Goal: Navigation & Orientation: Find specific page/section

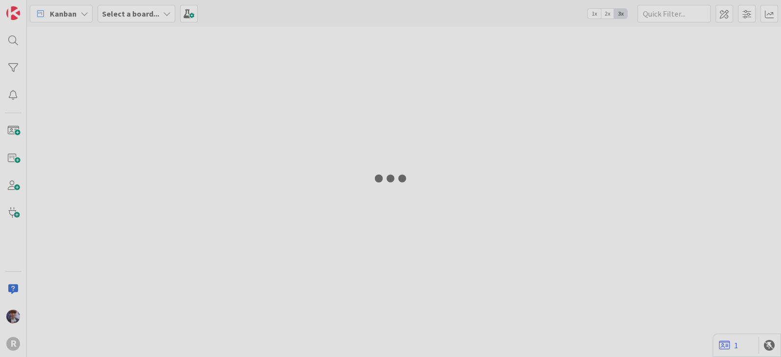
type input "run"
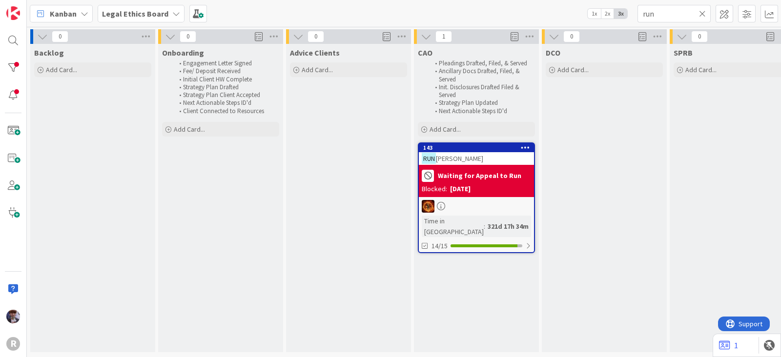
click at [133, 11] on b "Legal Ethics Board" at bounding box center [135, 14] width 66 height 10
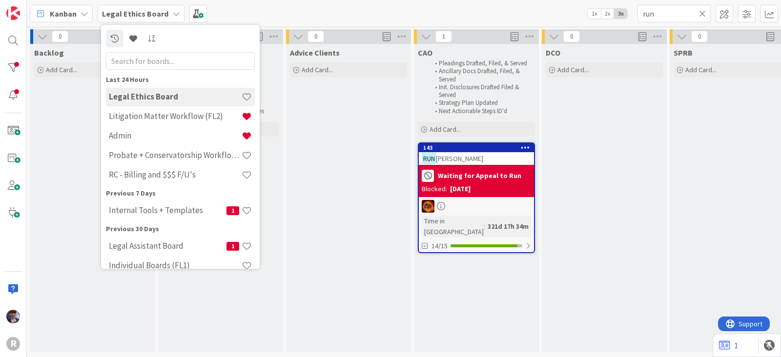
click at [79, 16] on div "Kanban" at bounding box center [61, 14] width 63 height 18
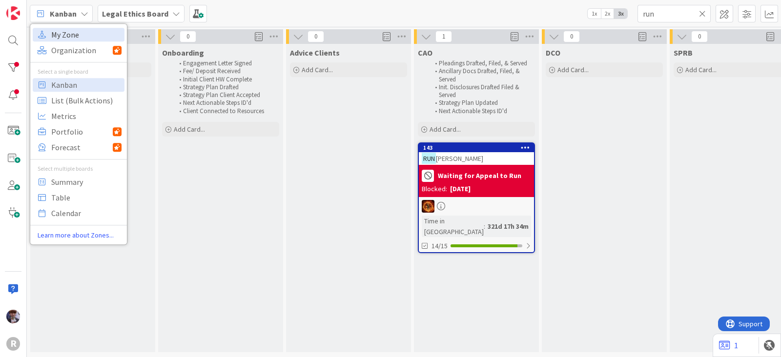
click at [75, 32] on span "My Zone" at bounding box center [86, 34] width 70 height 15
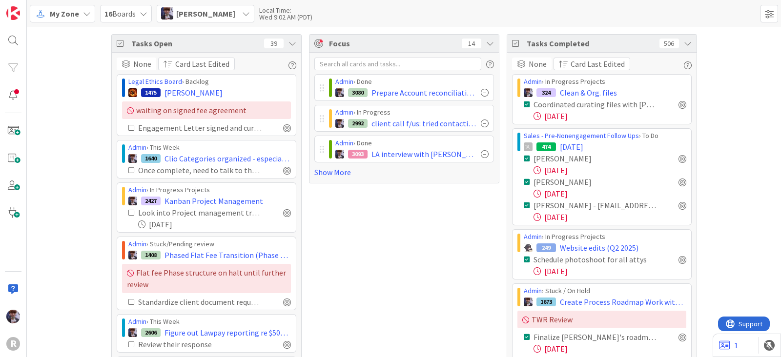
click at [674, 37] on div "Tasks Completed 506" at bounding box center [601, 44] width 189 height 18
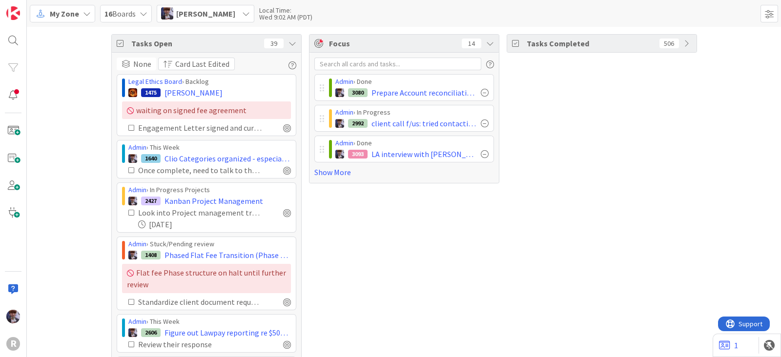
click at [289, 47] on div "Tasks Open 39" at bounding box center [206, 44] width 189 height 18
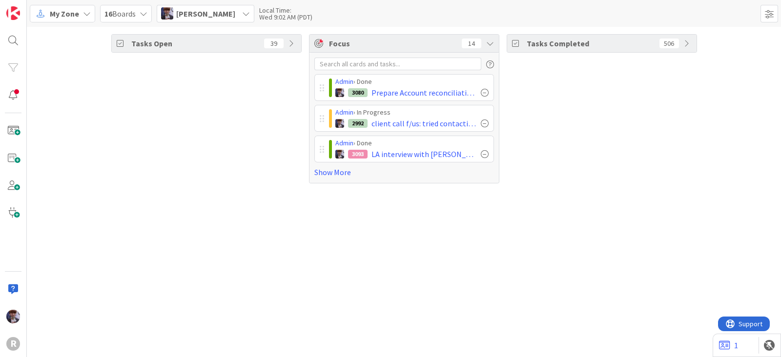
click at [297, 42] on div "Tasks Open 39" at bounding box center [206, 44] width 189 height 18
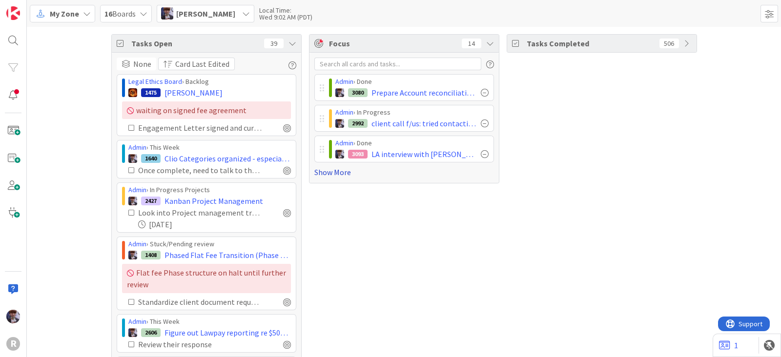
click at [330, 173] on link "Show More" at bounding box center [404, 172] width 180 height 12
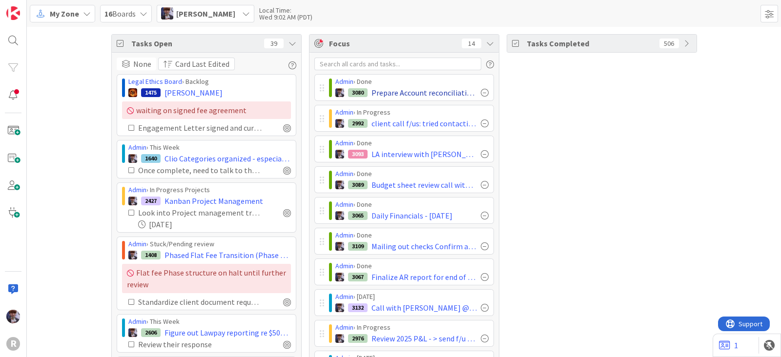
click at [482, 89] on div at bounding box center [485, 93] width 8 height 8
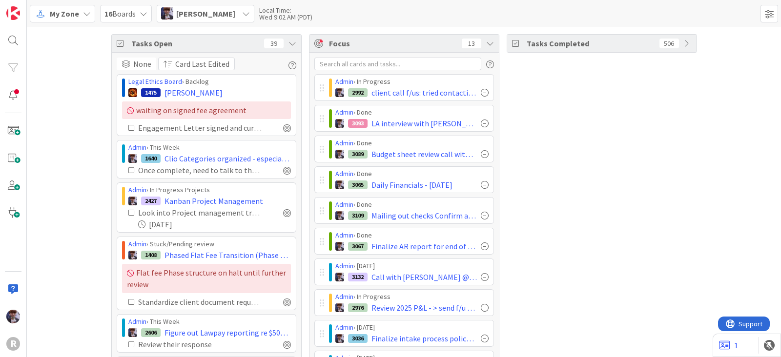
click at [254, 1] on div "My Zone 16 Boards [PERSON_NAME] Local Time: Wed 9:02 AM (PDT)" at bounding box center [404, 13] width 754 height 27
click at [250, 14] on icon at bounding box center [246, 14] width 8 height 8
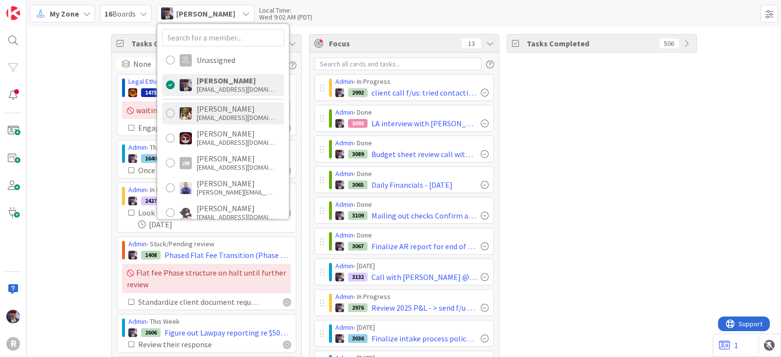
click at [224, 106] on div "[PERSON_NAME]" at bounding box center [236, 108] width 78 height 9
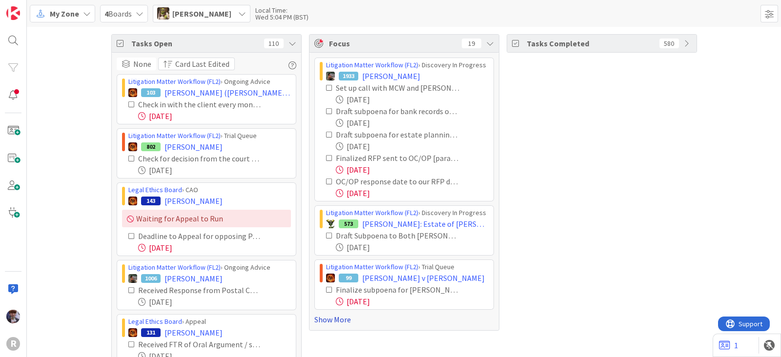
click at [332, 317] on link "Show More" at bounding box center [404, 320] width 180 height 12
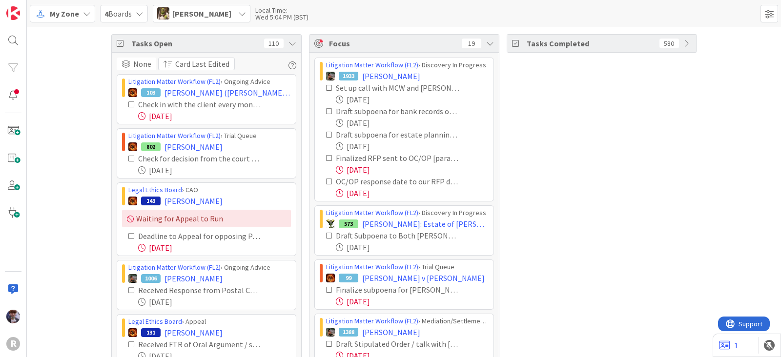
click at [288, 47] on div "Tasks Open 110" at bounding box center [206, 44] width 189 height 18
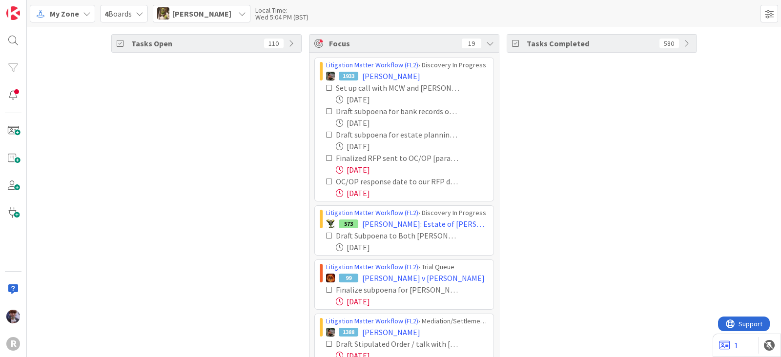
click at [326, 155] on icon at bounding box center [329, 158] width 7 height 7
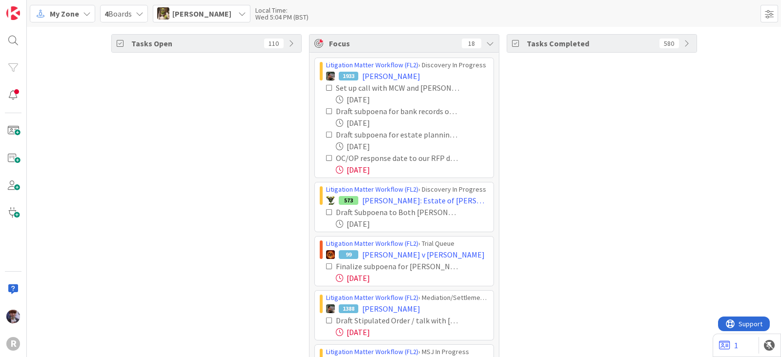
click at [326, 158] on icon at bounding box center [329, 158] width 7 height 7
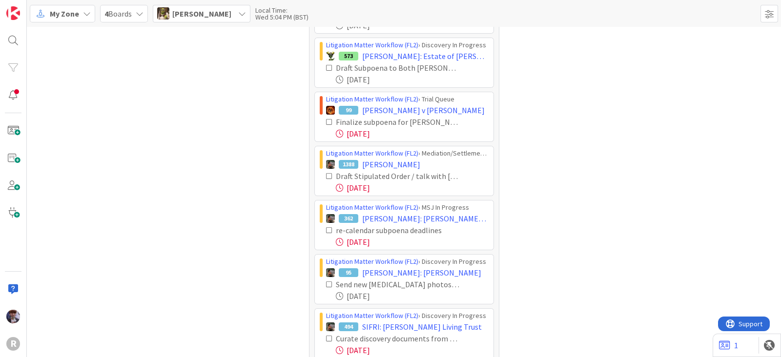
scroll to position [121, 0]
click at [326, 120] on icon at bounding box center [329, 121] width 7 height 7
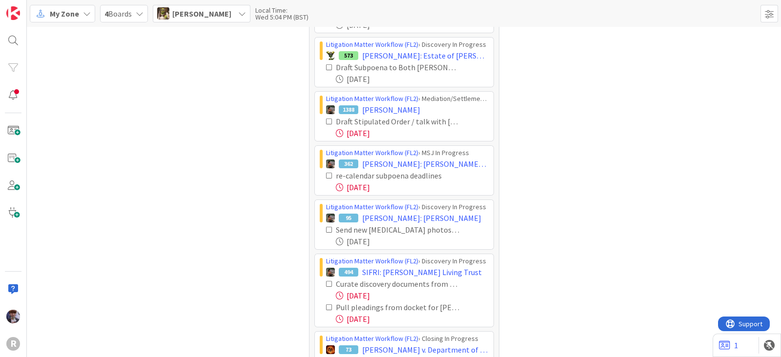
click at [326, 118] on icon at bounding box center [329, 121] width 7 height 7
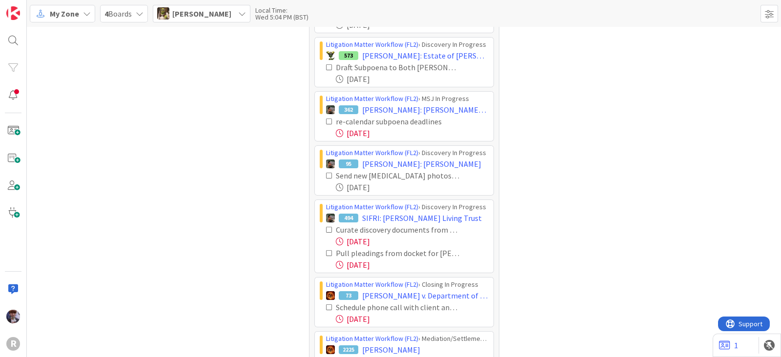
click at [326, 119] on icon at bounding box center [329, 121] width 7 height 7
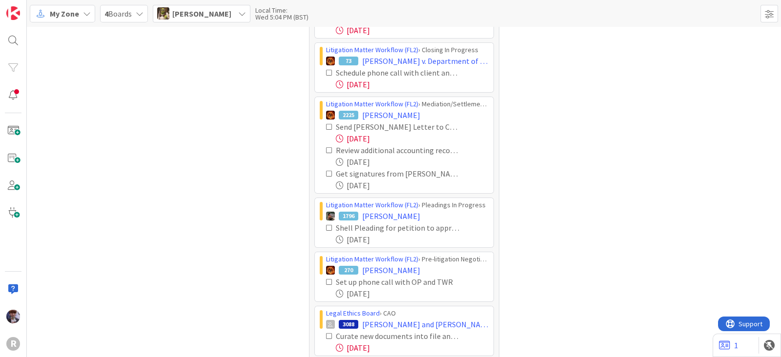
scroll to position [302, 0]
click at [326, 125] on icon at bounding box center [329, 126] width 7 height 7
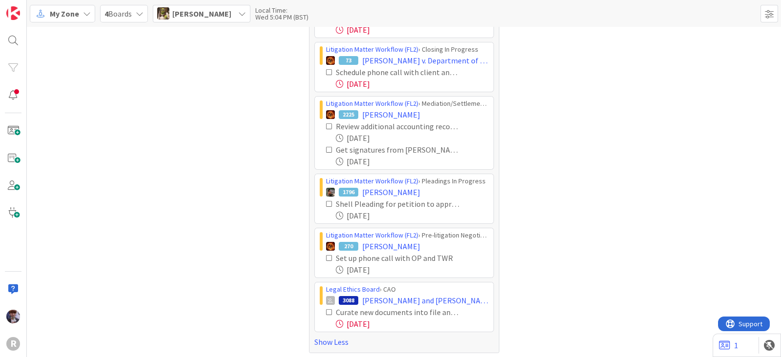
scroll to position [304, 0]
click at [326, 307] on icon at bounding box center [329, 310] width 7 height 7
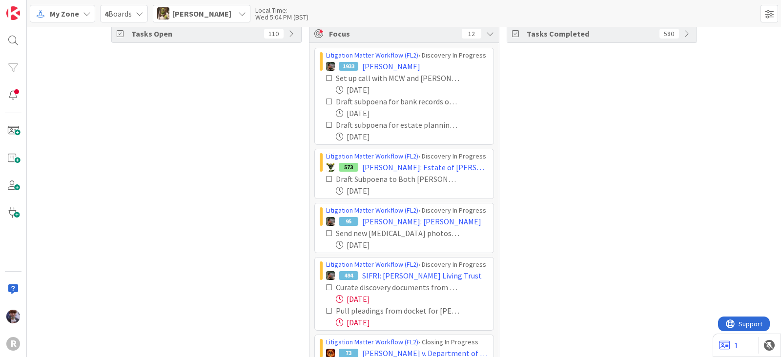
scroll to position [8, 0]
click at [212, 14] on span "[PERSON_NAME]" at bounding box center [201, 14] width 59 height 12
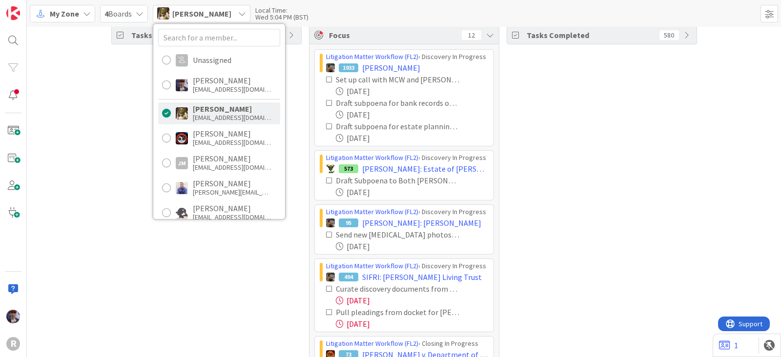
click at [210, 149] on div "Unassigned [PERSON_NAME] [EMAIL_ADDRESS][DOMAIN_NAME] [PERSON_NAME] [EMAIL_ADDR…" at bounding box center [219, 121] width 132 height 195
click at [212, 140] on div "[EMAIL_ADDRESS][DOMAIN_NAME]" at bounding box center [232, 142] width 78 height 9
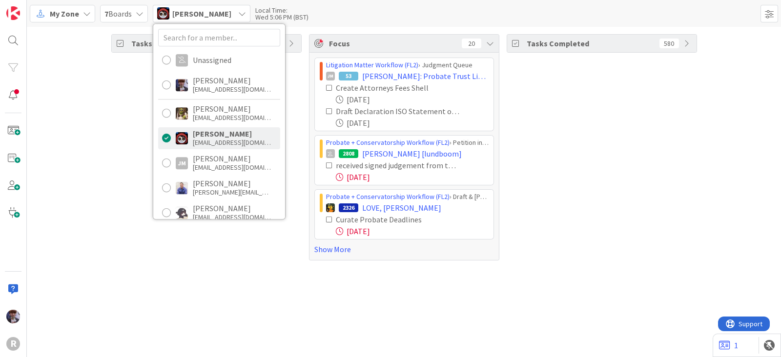
drag, startPoint x: 125, startPoint y: 216, endPoint x: 166, endPoint y: 238, distance: 46.9
click at [125, 216] on div "Tasks Open 94" at bounding box center [206, 147] width 190 height 226
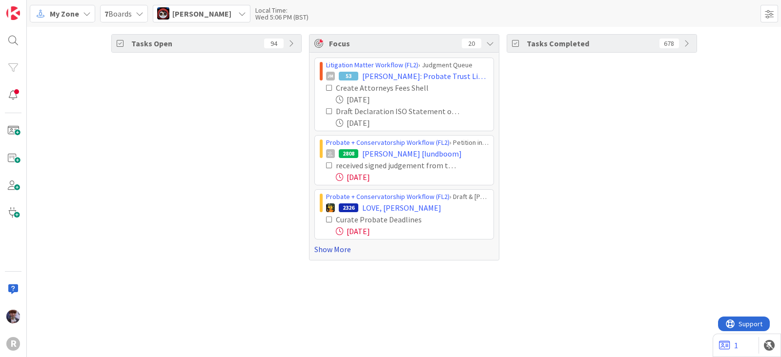
click at [328, 249] on link "Show More" at bounding box center [404, 249] width 180 height 12
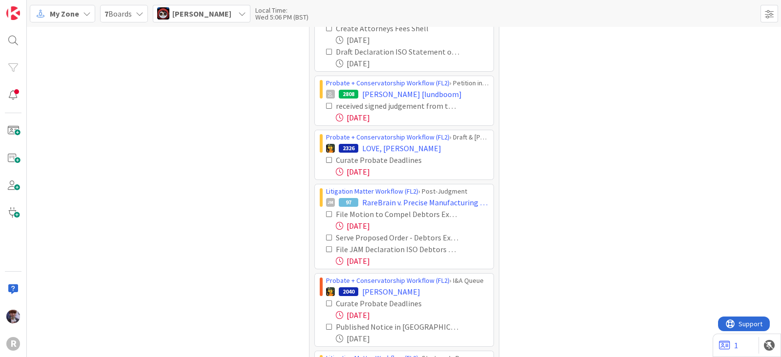
scroll to position [60, 0]
click at [326, 104] on icon at bounding box center [329, 104] width 7 height 7
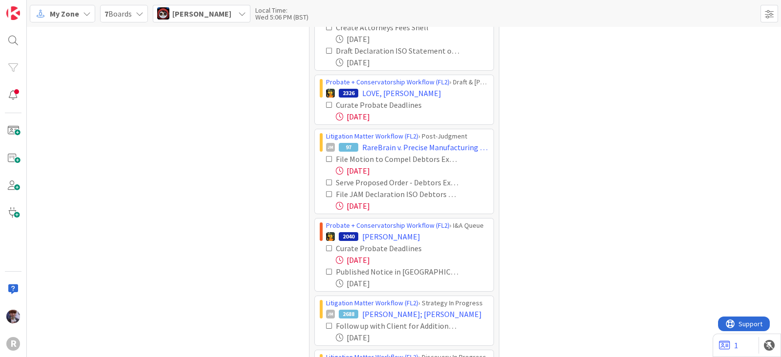
click at [326, 104] on icon at bounding box center [329, 104] width 7 height 7
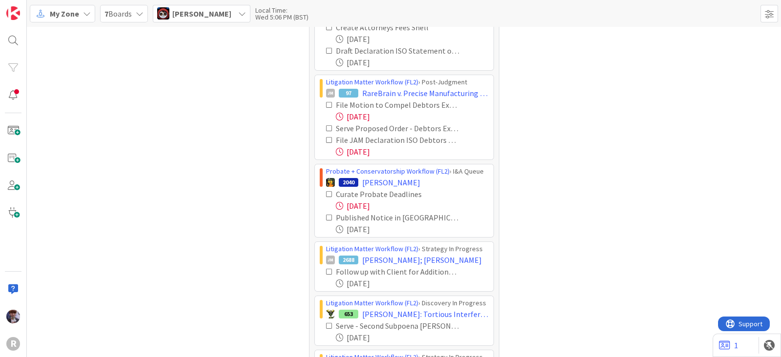
click at [326, 105] on icon at bounding box center [329, 104] width 7 height 7
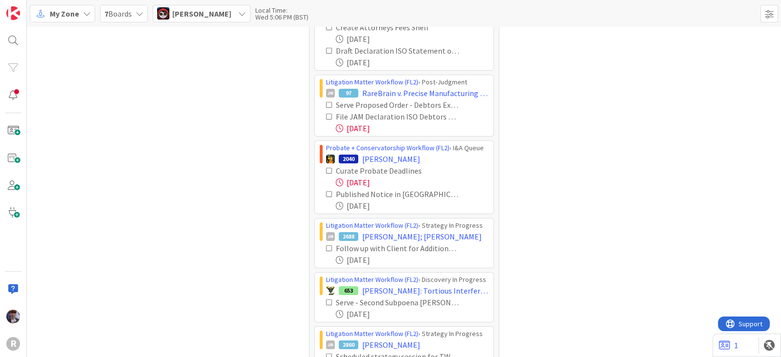
click at [326, 105] on icon at bounding box center [329, 104] width 7 height 7
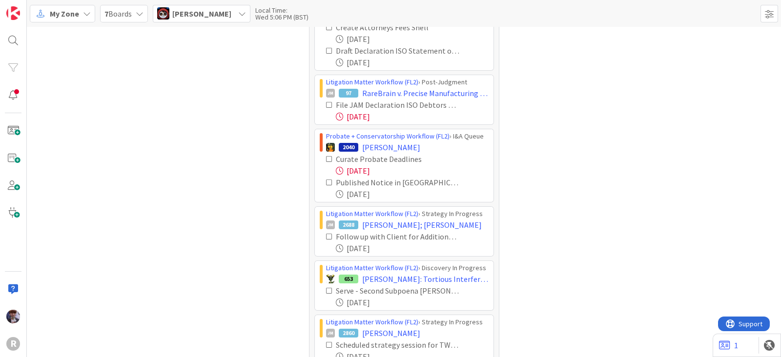
click at [326, 105] on icon at bounding box center [329, 104] width 7 height 7
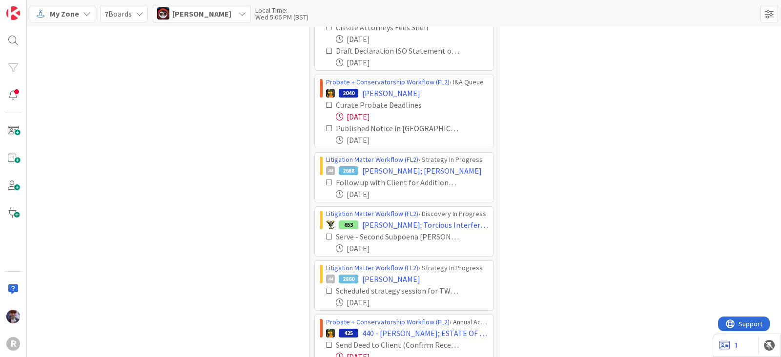
click at [326, 106] on icon at bounding box center [329, 104] width 7 height 7
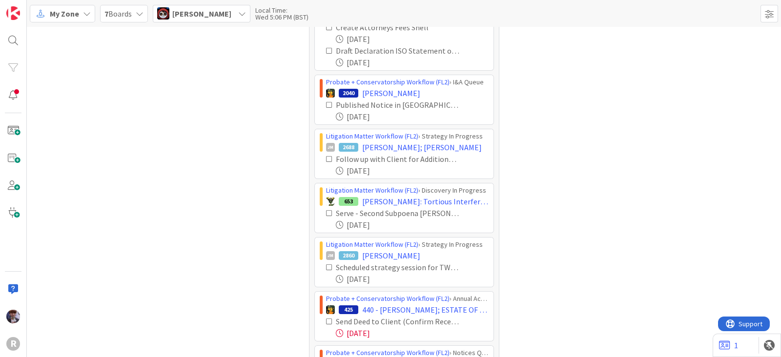
click at [326, 106] on icon at bounding box center [329, 104] width 7 height 7
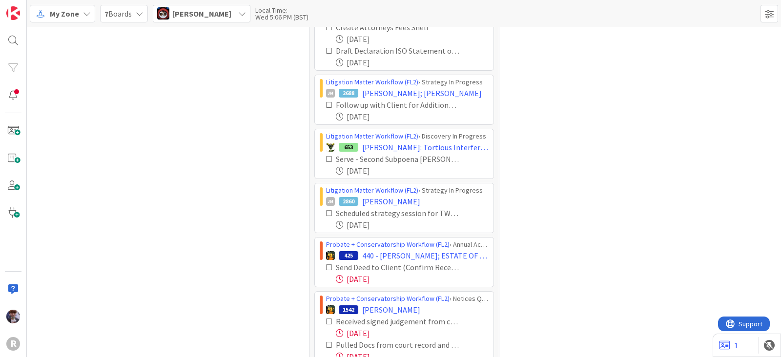
click at [326, 101] on icon at bounding box center [329, 104] width 7 height 7
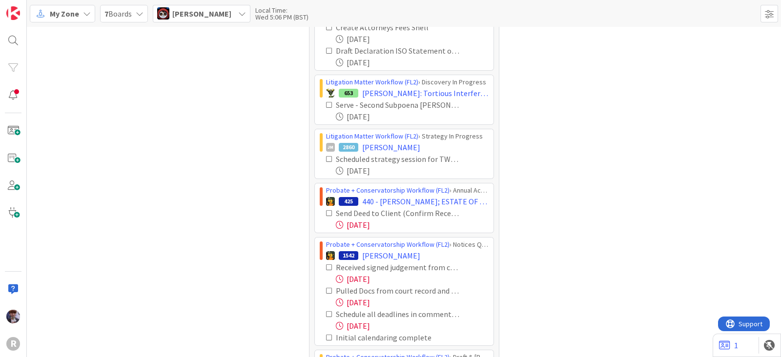
click at [326, 102] on icon at bounding box center [329, 104] width 7 height 7
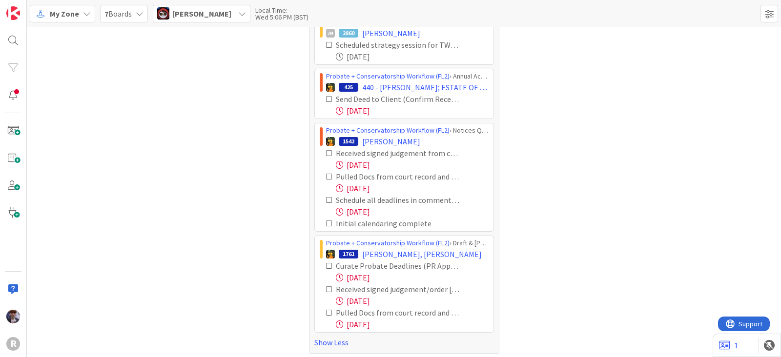
scroll to position [121, 0]
click at [326, 41] on icon at bounding box center [329, 44] width 7 height 7
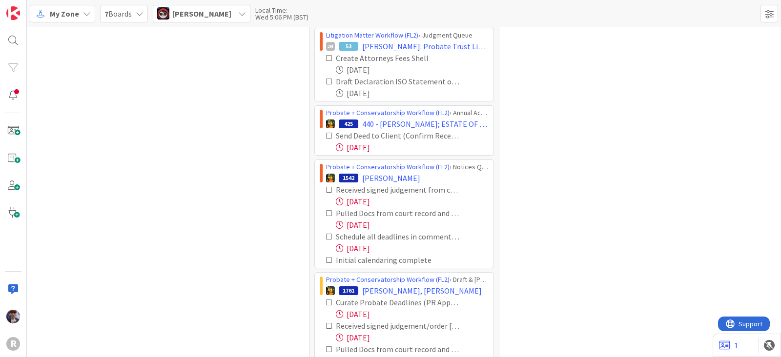
scroll to position [0, 0]
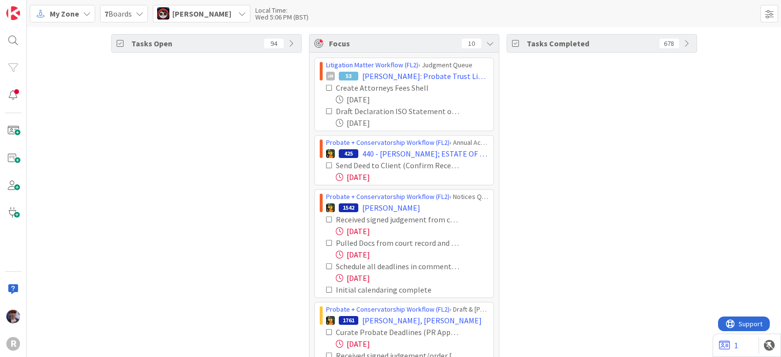
click at [220, 7] on div "[PERSON_NAME]" at bounding box center [202, 14] width 98 height 18
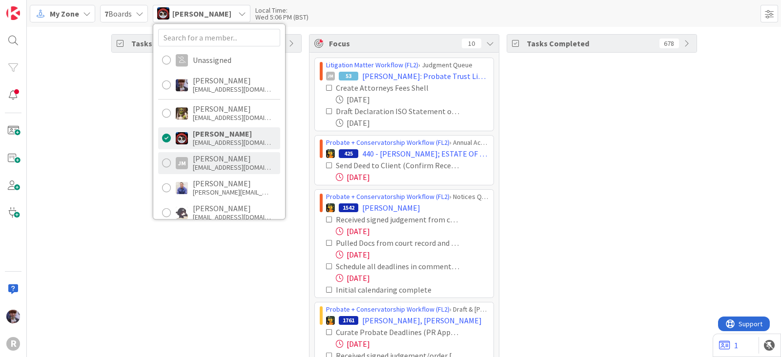
click at [215, 156] on div "[PERSON_NAME]" at bounding box center [232, 158] width 78 height 9
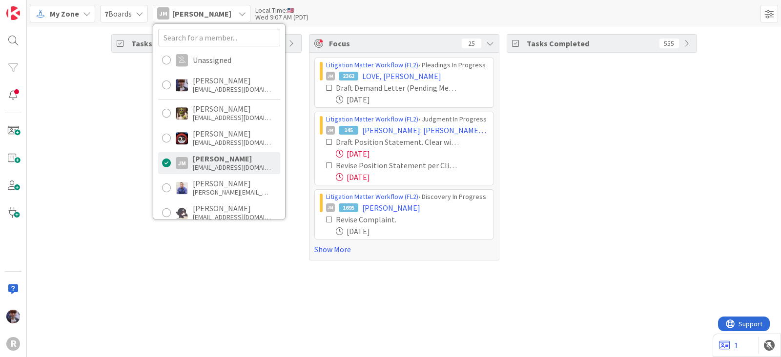
click at [117, 187] on div "Tasks Open 46" at bounding box center [206, 147] width 190 height 226
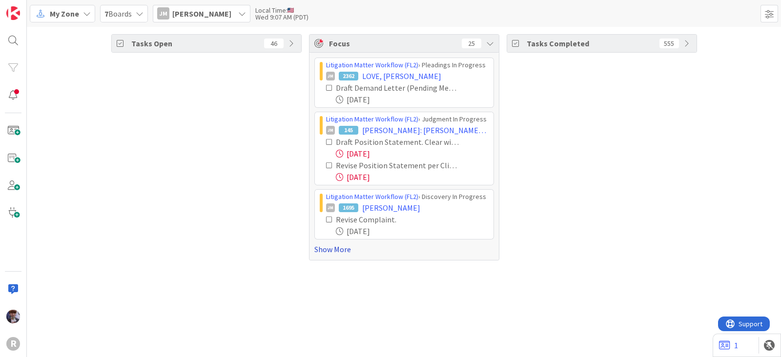
click at [317, 251] on link "Show More" at bounding box center [404, 249] width 180 height 12
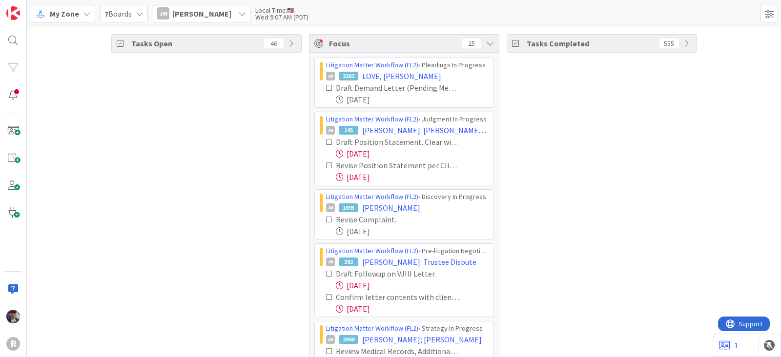
click at [326, 141] on icon at bounding box center [329, 142] width 7 height 7
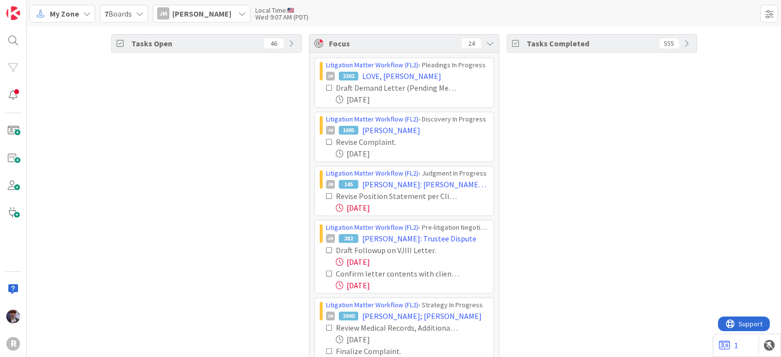
click at [326, 195] on icon at bounding box center [329, 196] width 7 height 7
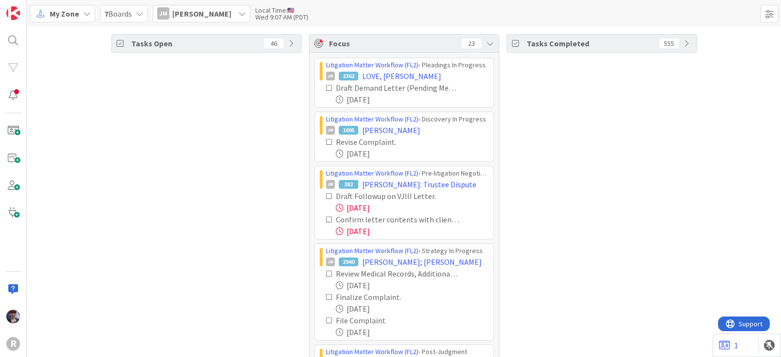
click at [326, 193] on icon at bounding box center [329, 196] width 7 height 7
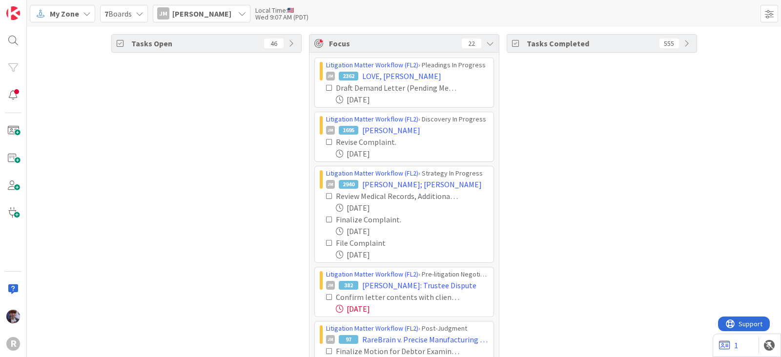
click at [326, 298] on icon at bounding box center [329, 297] width 7 height 7
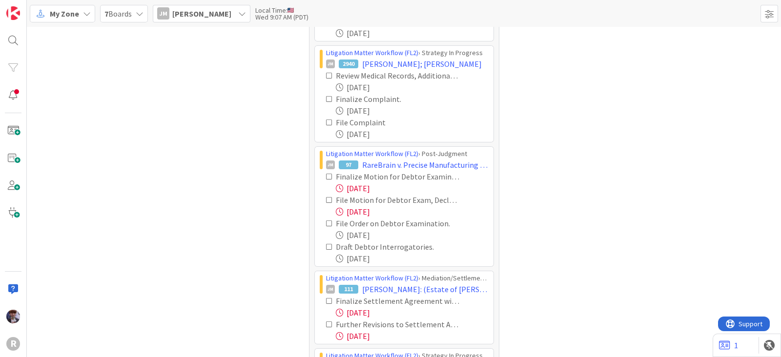
scroll to position [121, 0]
click at [327, 173] on icon at bounding box center [329, 176] width 7 height 7
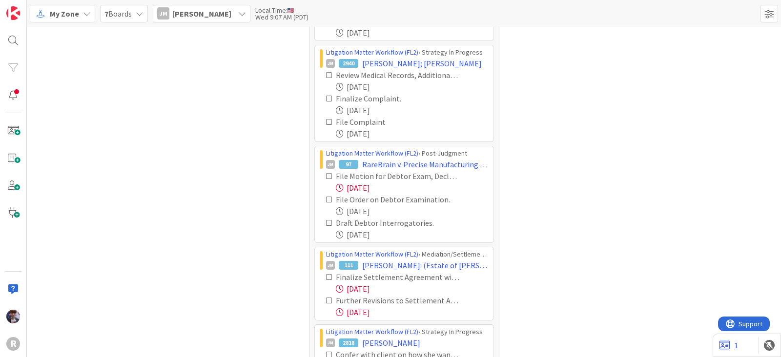
click at [326, 174] on icon at bounding box center [329, 176] width 7 height 7
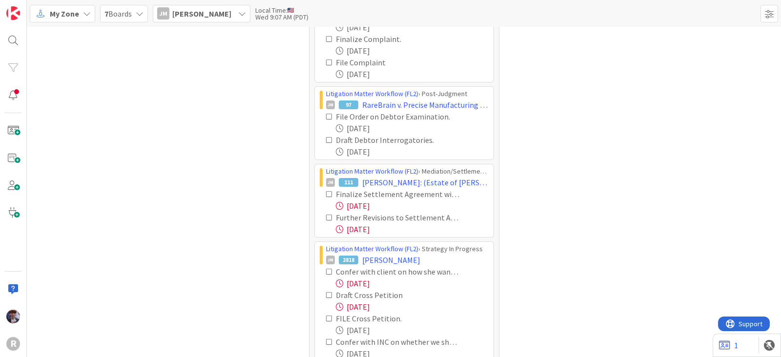
scroll to position [181, 0]
click at [326, 192] on icon at bounding box center [329, 193] width 7 height 7
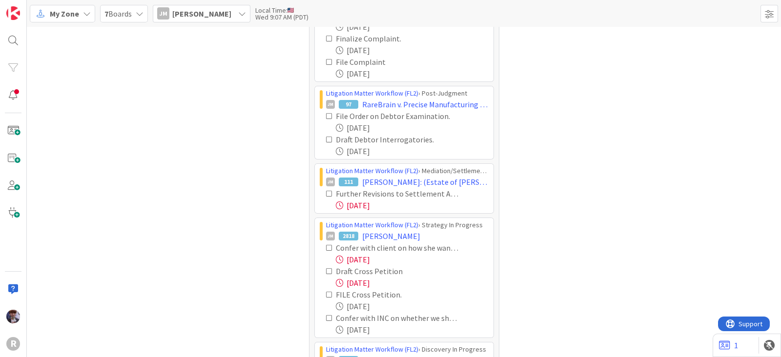
click at [326, 192] on icon at bounding box center [329, 193] width 7 height 7
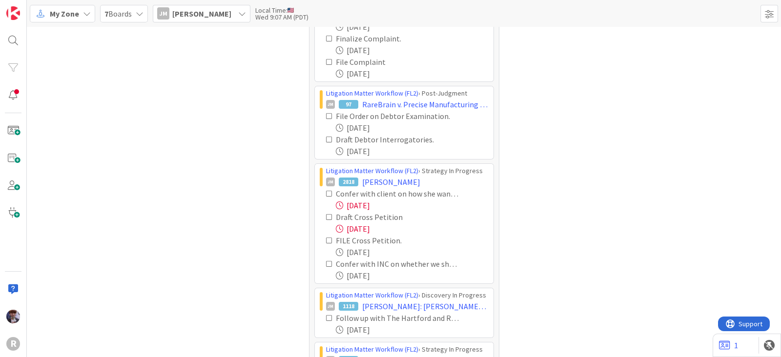
click at [326, 190] on icon at bounding box center [329, 193] width 7 height 7
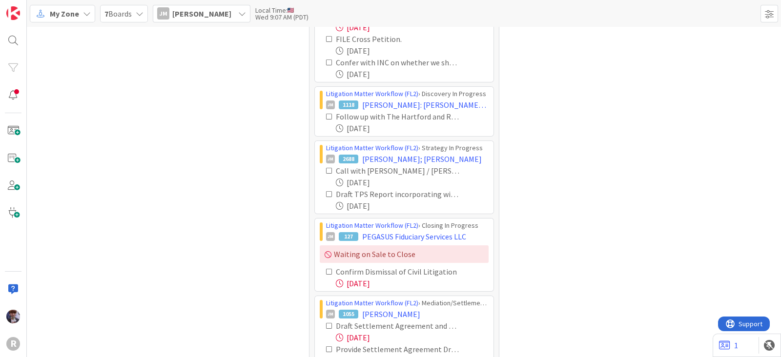
scroll to position [360, 0]
click at [326, 268] on icon at bounding box center [329, 271] width 7 height 7
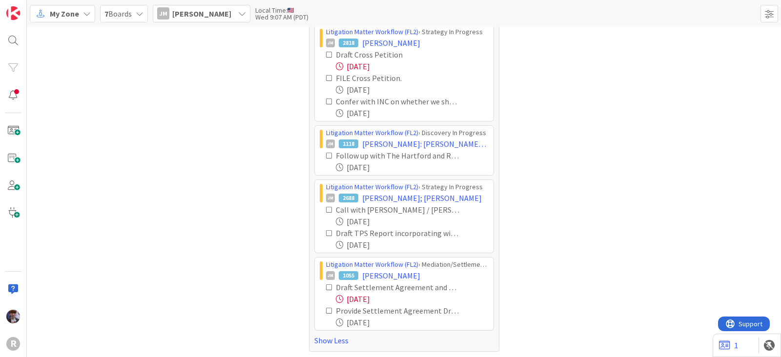
click at [326, 284] on icon at bounding box center [329, 287] width 7 height 7
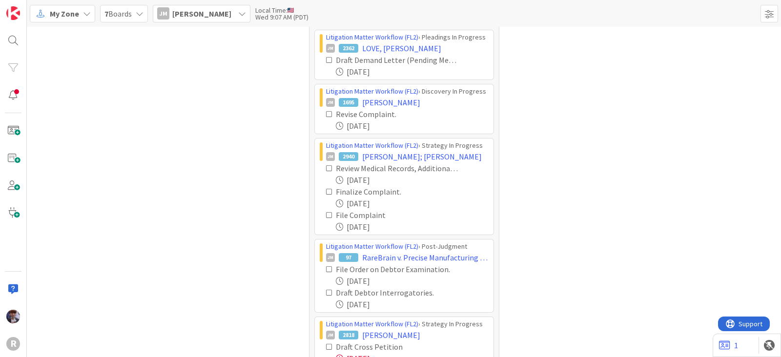
scroll to position [0, 0]
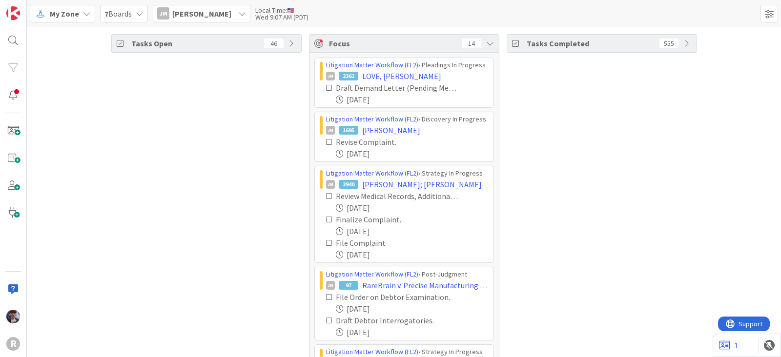
click at [208, 6] on div "[PERSON_NAME] [PERSON_NAME]" at bounding box center [202, 14] width 98 height 18
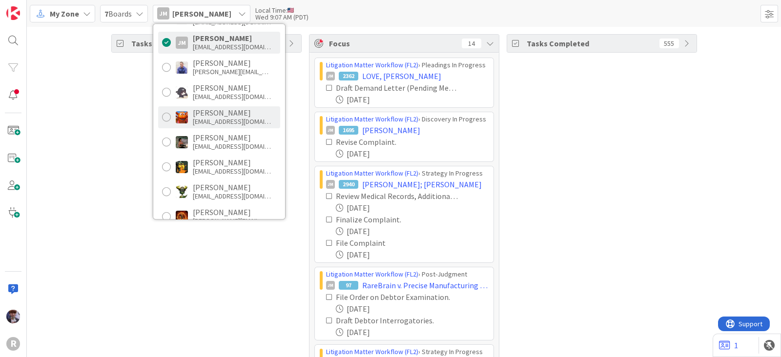
scroll to position [121, 0]
click at [206, 108] on div "[PERSON_NAME]" at bounding box center [232, 112] width 78 height 9
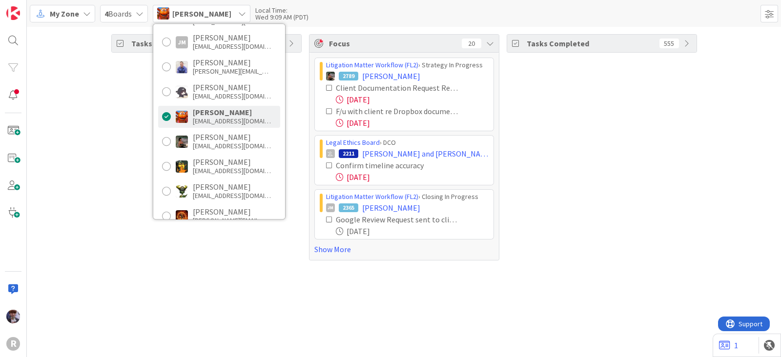
click at [112, 161] on div "Tasks Open 87" at bounding box center [206, 147] width 190 height 226
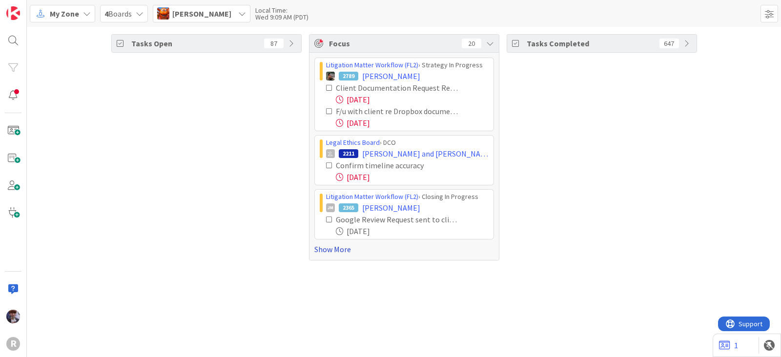
click at [320, 247] on link "Show More" at bounding box center [404, 249] width 180 height 12
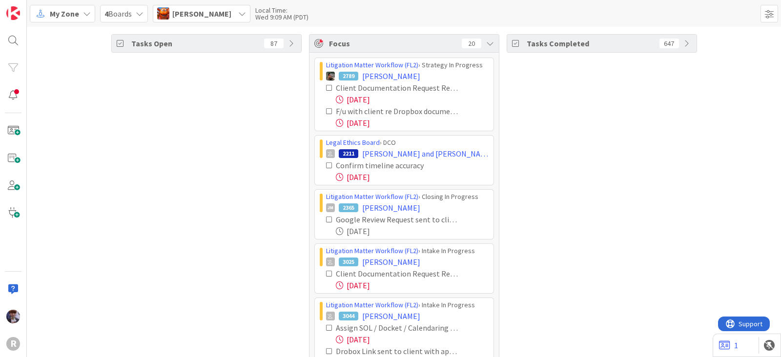
click at [326, 113] on icon at bounding box center [329, 111] width 7 height 7
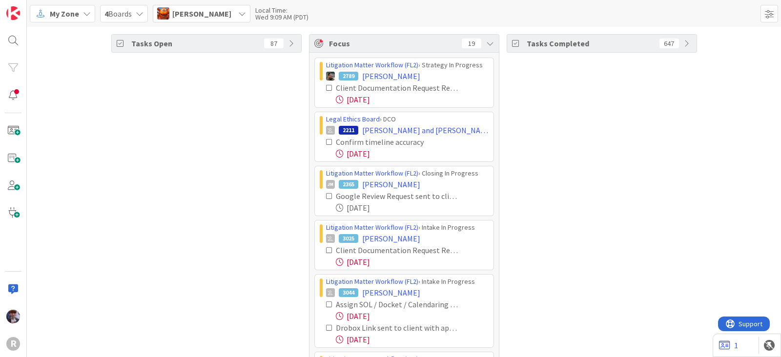
click at [326, 141] on icon at bounding box center [329, 142] width 7 height 7
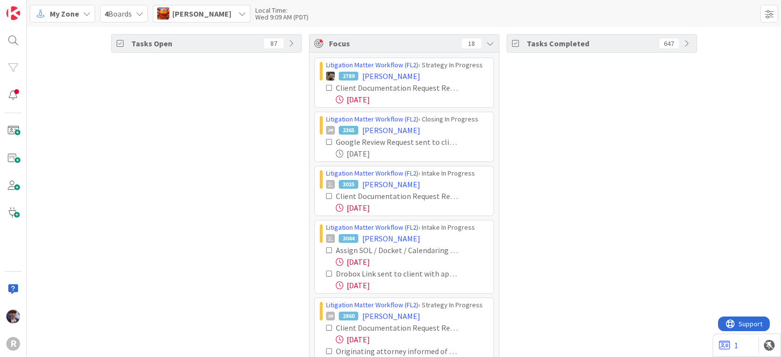
click at [326, 141] on icon at bounding box center [329, 142] width 7 height 7
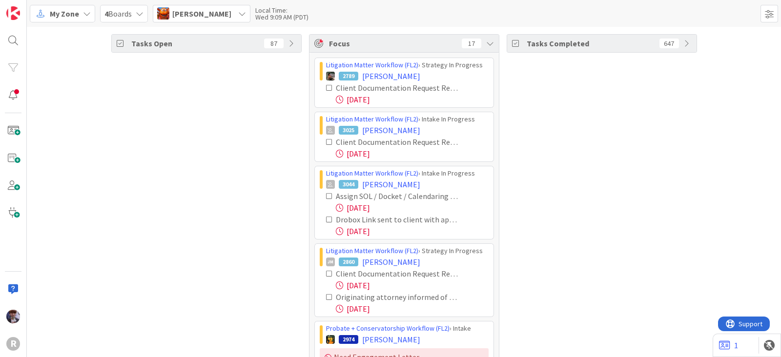
click at [326, 195] on icon at bounding box center [329, 196] width 7 height 7
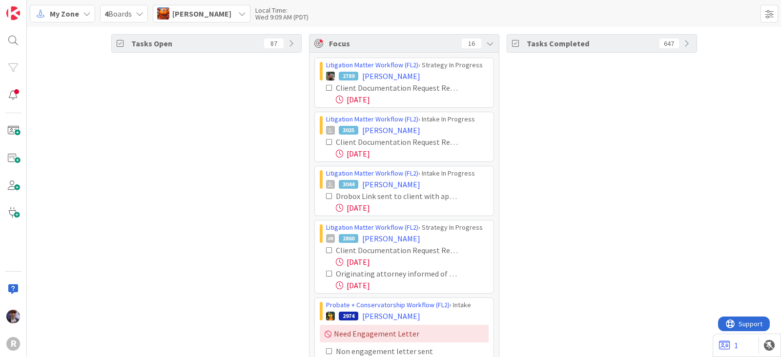
click at [326, 195] on icon at bounding box center [329, 196] width 7 height 7
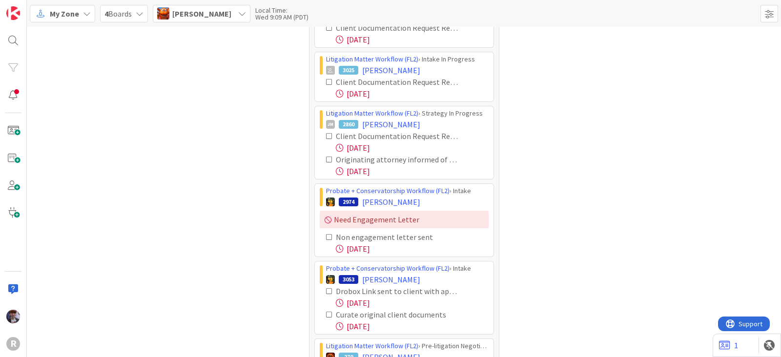
scroll to position [60, 0]
click at [326, 133] on icon at bounding box center [329, 135] width 7 height 7
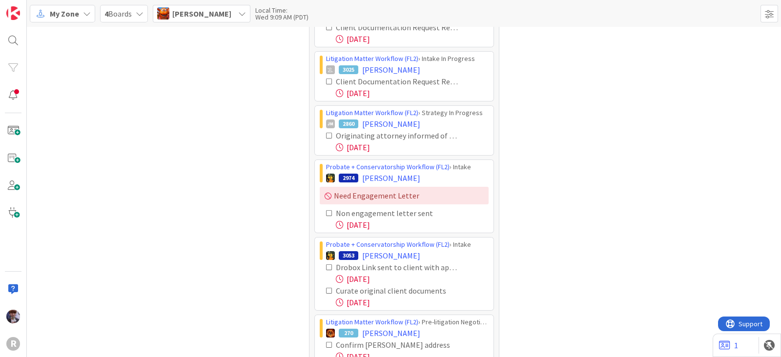
drag, startPoint x: 324, startPoint y: 133, endPoint x: 316, endPoint y: 138, distance: 9.0
click at [326, 133] on icon at bounding box center [329, 135] width 7 height 7
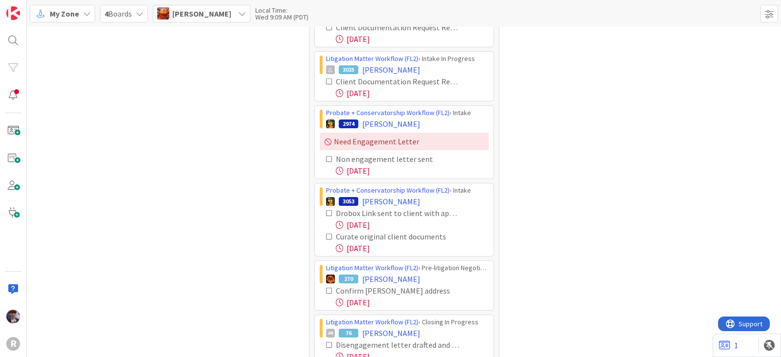
click at [326, 158] on icon at bounding box center [329, 159] width 7 height 7
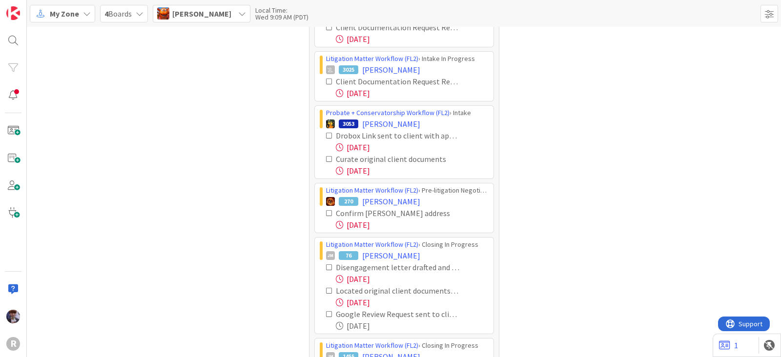
click at [326, 135] on icon at bounding box center [329, 135] width 7 height 7
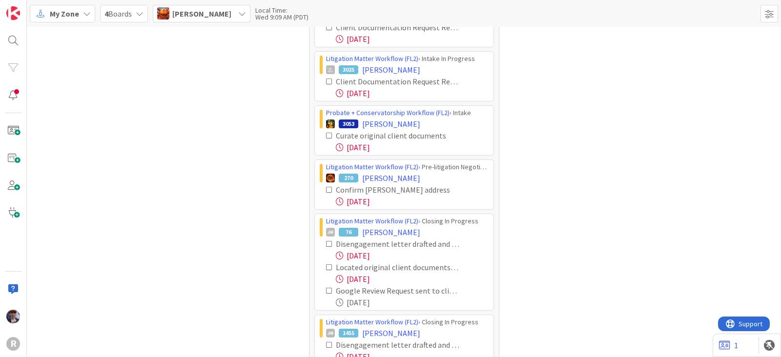
click at [326, 135] on icon at bounding box center [329, 135] width 7 height 7
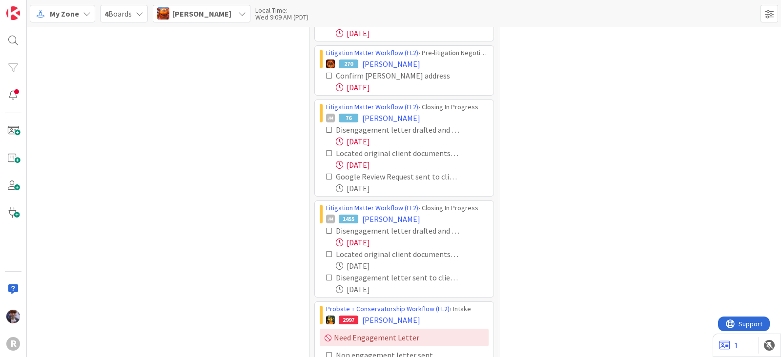
scroll to position [121, 0]
click at [326, 127] on icon at bounding box center [329, 128] width 7 height 7
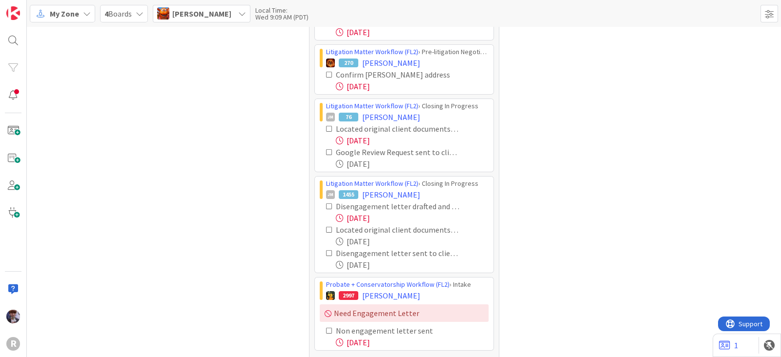
click at [326, 127] on icon at bounding box center [329, 128] width 7 height 7
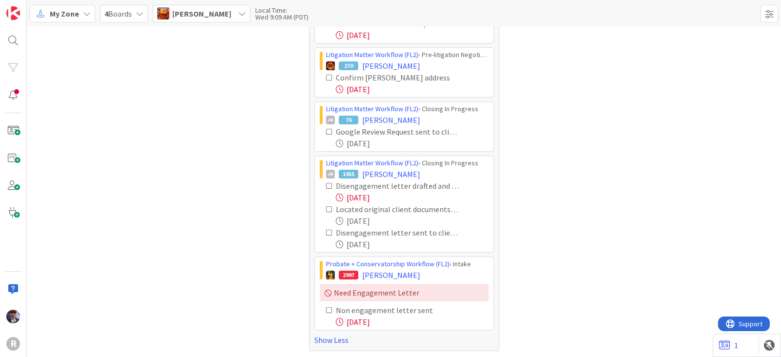
click at [326, 182] on icon at bounding box center [329, 185] width 7 height 7
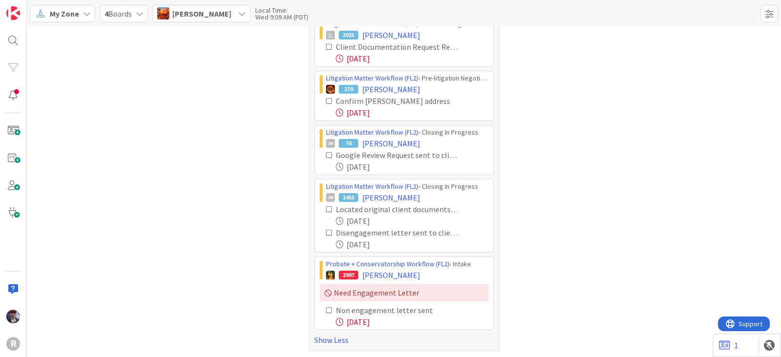
click at [326, 208] on icon at bounding box center [329, 209] width 7 height 7
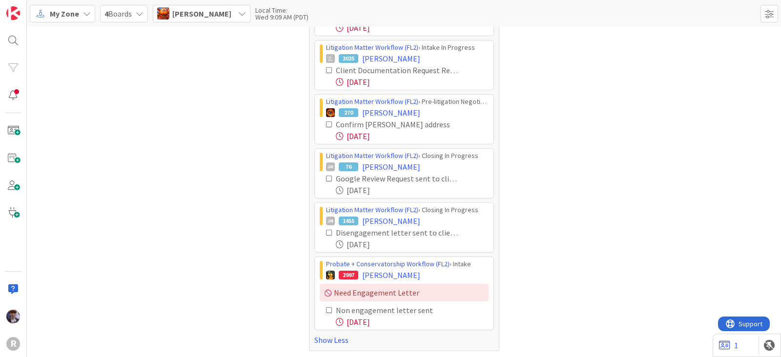
drag, startPoint x: 324, startPoint y: 230, endPoint x: 291, endPoint y: 228, distance: 33.2
click at [291, 228] on div "Tasks Open 87 Focus 6 Litigation Matter Workflow (FL2) › Strategy In Progress 2…" at bounding box center [404, 156] width 754 height 403
click at [326, 231] on icon at bounding box center [329, 232] width 7 height 7
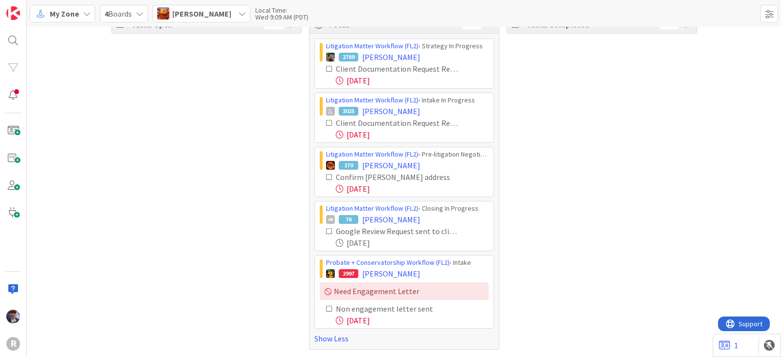
scroll to position [18, 0]
click at [326, 232] on icon at bounding box center [329, 232] width 7 height 7
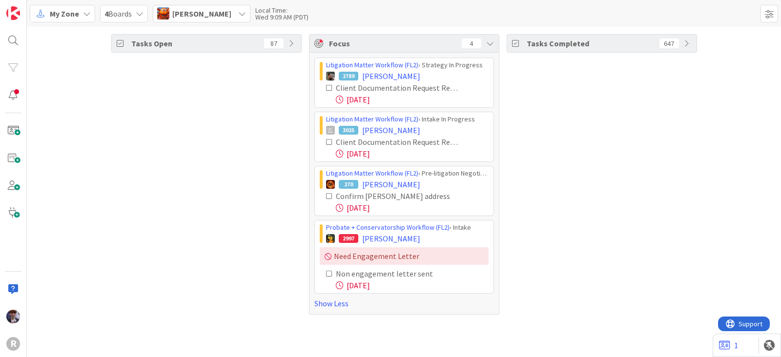
scroll to position [0, 0]
click at [329, 272] on icon at bounding box center [329, 273] width 7 height 7
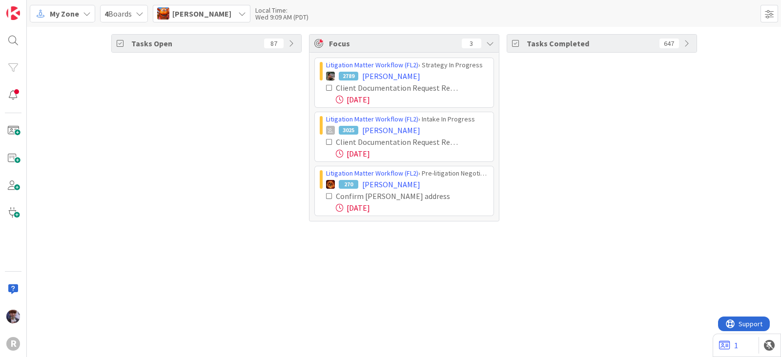
click at [219, 17] on div "[PERSON_NAME]" at bounding box center [202, 14] width 98 height 18
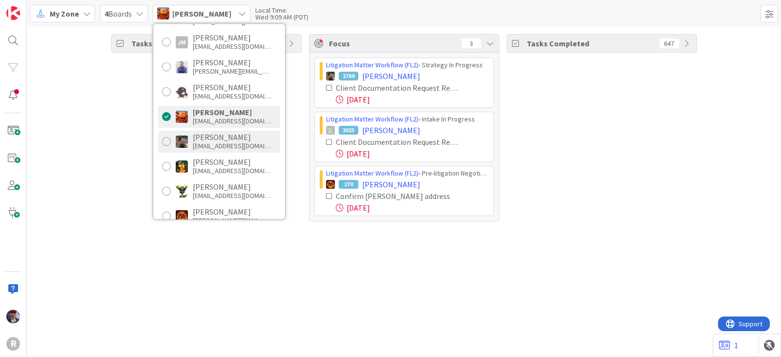
drag, startPoint x: 208, startPoint y: 141, endPoint x: 195, endPoint y: 144, distance: 13.7
click at [208, 141] on div "[EMAIL_ADDRESS][DOMAIN_NAME]" at bounding box center [232, 145] width 78 height 9
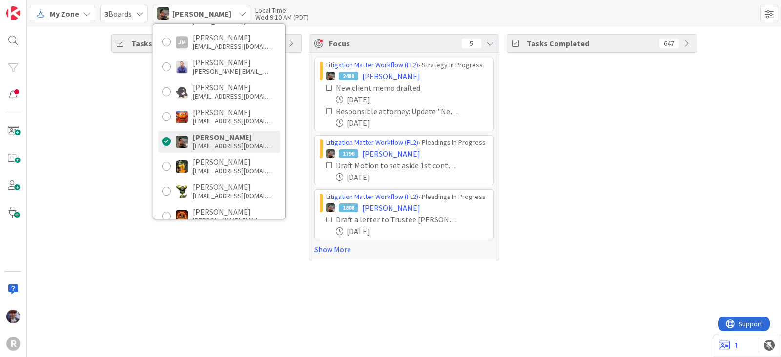
click at [108, 140] on div "Tasks Open 62 Focus 5 Litigation Matter Workflow (FL2) › Strategy In Progress 2…" at bounding box center [404, 147] width 754 height 241
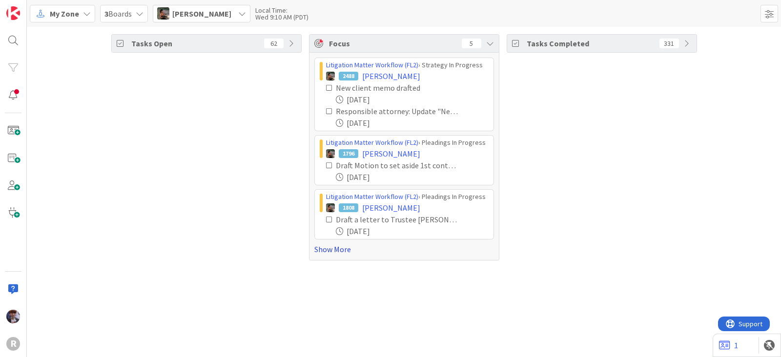
click at [329, 248] on link "Show More" at bounding box center [404, 249] width 180 height 12
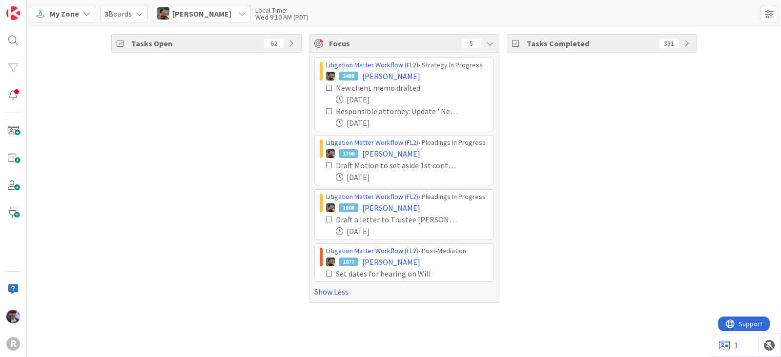
click at [329, 85] on icon at bounding box center [329, 87] width 7 height 7
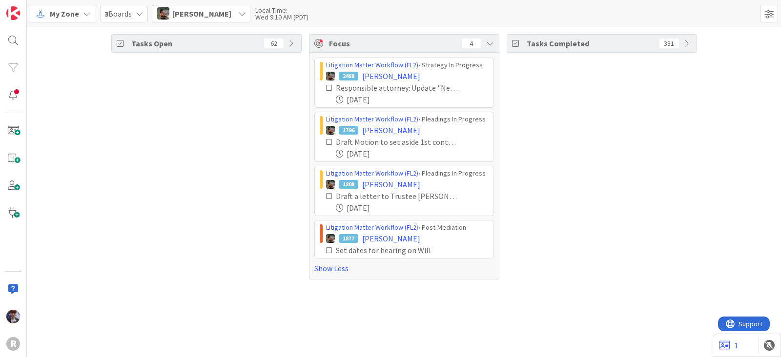
click at [227, 17] on span "[PERSON_NAME]" at bounding box center [201, 14] width 59 height 12
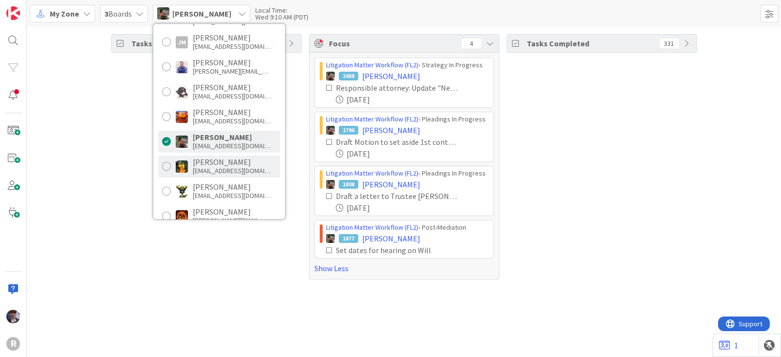
click at [201, 162] on div "[PERSON_NAME]" at bounding box center [232, 162] width 78 height 9
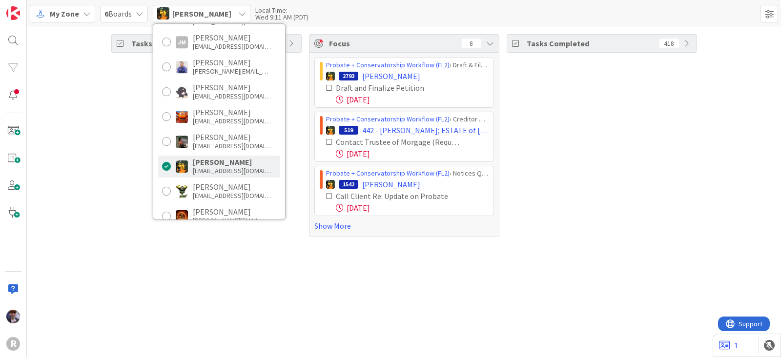
click at [136, 172] on div "Tasks Open 84" at bounding box center [206, 135] width 190 height 203
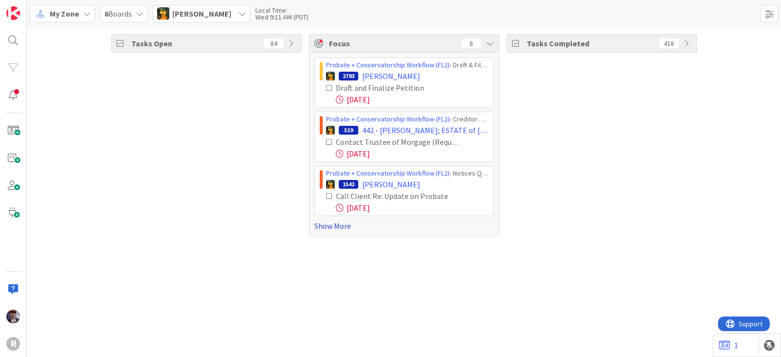
click at [340, 223] on link "Show More" at bounding box center [404, 226] width 180 height 12
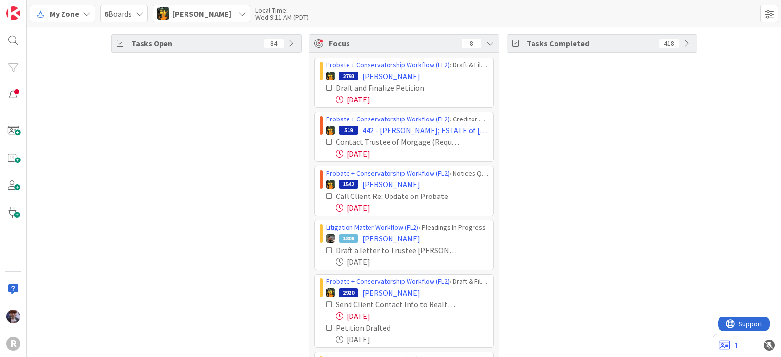
click at [327, 84] on icon at bounding box center [329, 87] width 7 height 7
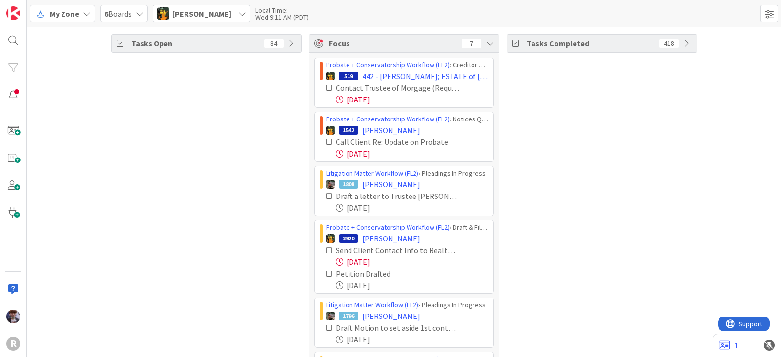
click at [327, 84] on icon at bounding box center [329, 87] width 7 height 7
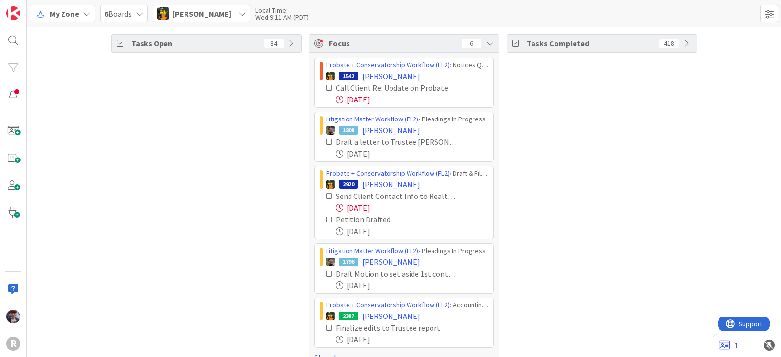
click at [326, 86] on icon at bounding box center [329, 87] width 7 height 7
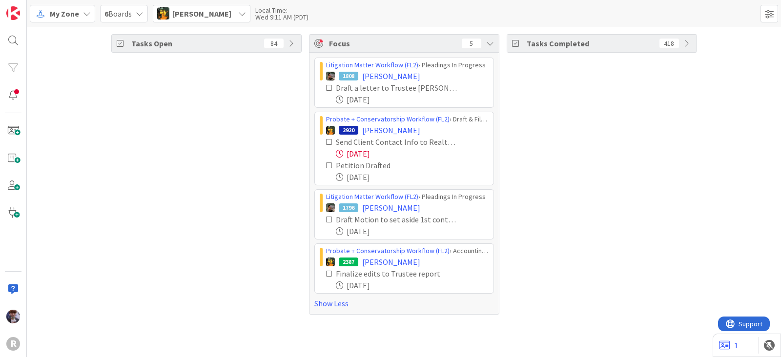
click at [332, 141] on icon at bounding box center [329, 142] width 7 height 7
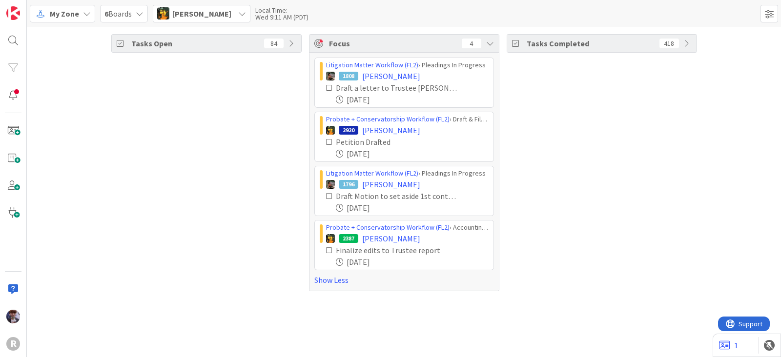
click at [207, 16] on span "[PERSON_NAME]" at bounding box center [201, 14] width 59 height 12
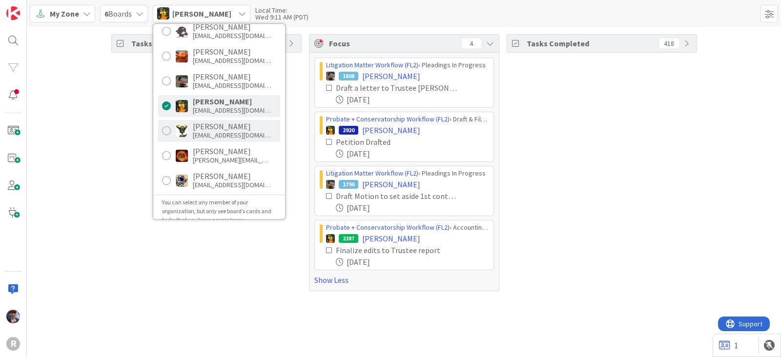
scroll to position [182, 0]
click at [205, 126] on div "[PERSON_NAME]" at bounding box center [232, 125] width 78 height 9
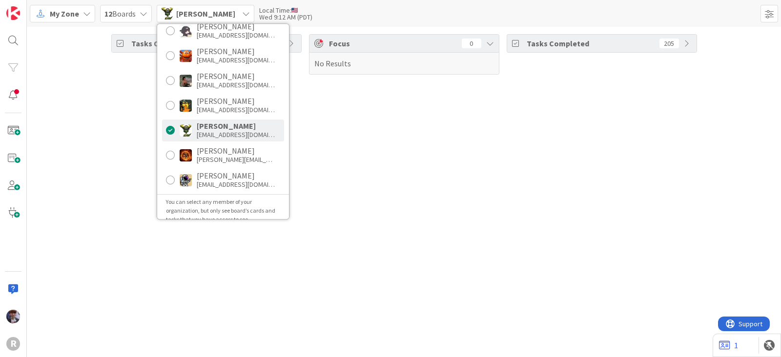
click at [123, 133] on div "Tasks Open 18 Focus 0 No Results Tasks Completed 205" at bounding box center [404, 192] width 754 height 330
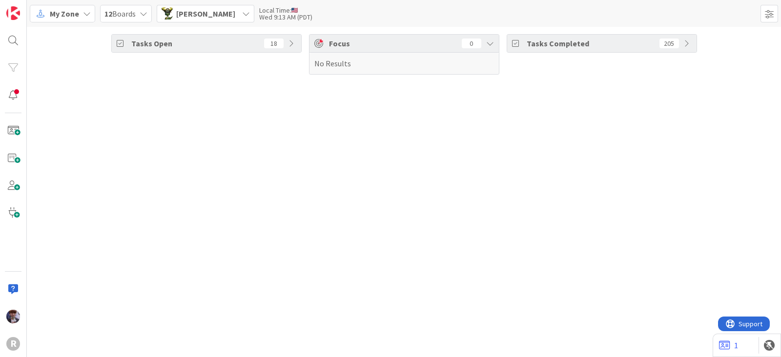
click at [210, 11] on span "[PERSON_NAME]" at bounding box center [205, 14] width 59 height 12
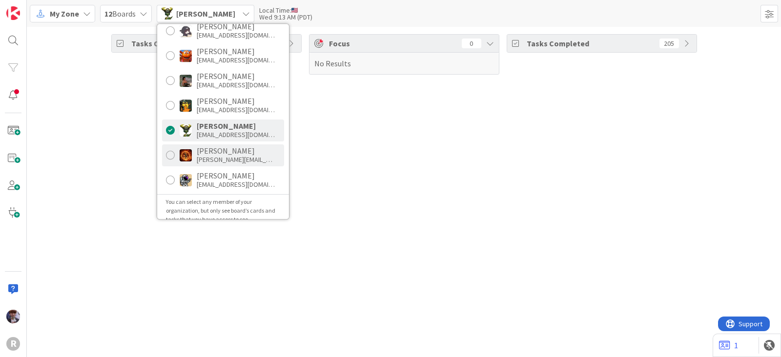
click at [200, 160] on div "[PERSON_NAME][EMAIL_ADDRESS][DOMAIN_NAME]" at bounding box center [236, 159] width 78 height 9
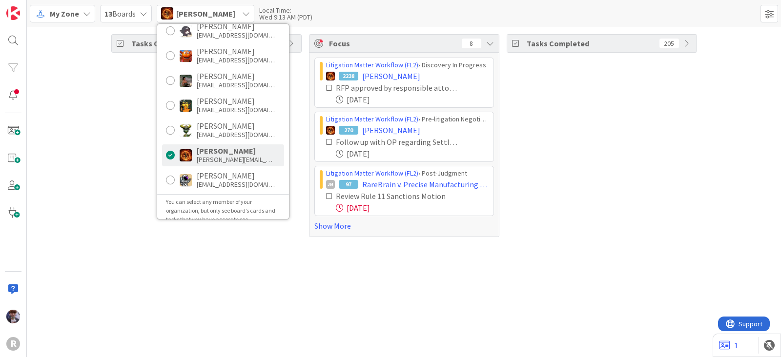
drag, startPoint x: 139, startPoint y: 157, endPoint x: 136, endPoint y: 161, distance: 5.2
click at [138, 157] on div "Tasks Open 69" at bounding box center [206, 135] width 190 height 203
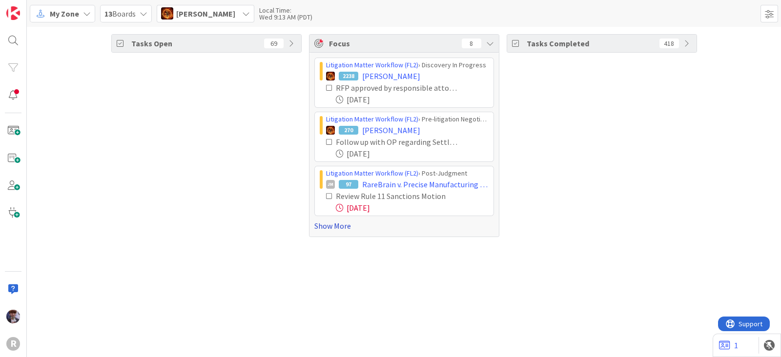
click at [334, 226] on link "Show More" at bounding box center [404, 226] width 180 height 12
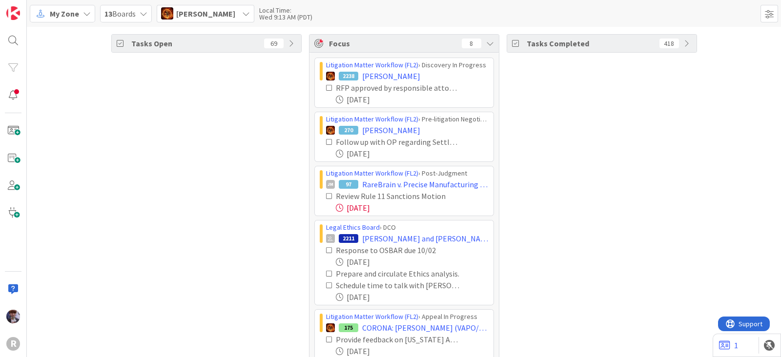
click at [227, 203] on div "Tasks Open 69" at bounding box center [206, 234] width 190 height 401
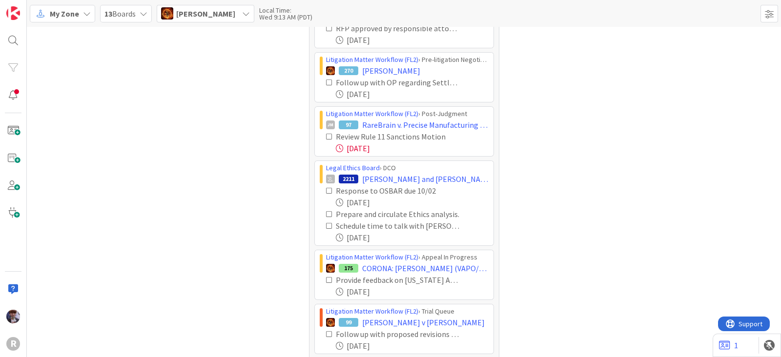
scroll to position [60, 0]
click at [194, 15] on span "[PERSON_NAME]" at bounding box center [205, 14] width 59 height 12
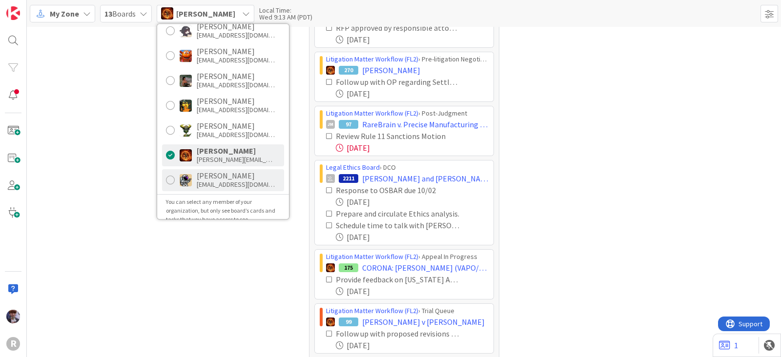
click at [205, 175] on div "[PERSON_NAME]" at bounding box center [236, 175] width 78 height 9
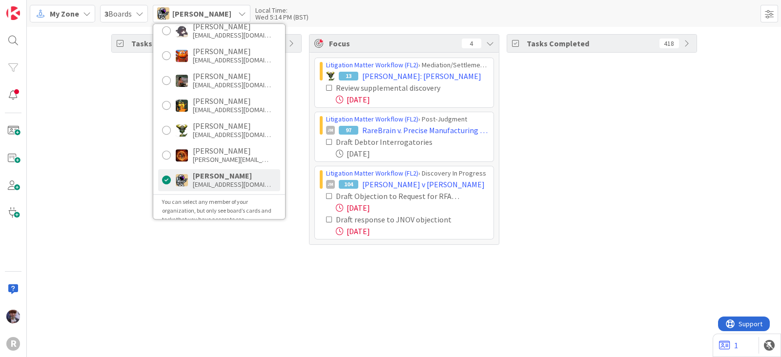
drag, startPoint x: 132, startPoint y: 198, endPoint x: 210, endPoint y: 188, distance: 78.2
click at [132, 198] on div "Tasks Open 26" at bounding box center [206, 139] width 190 height 211
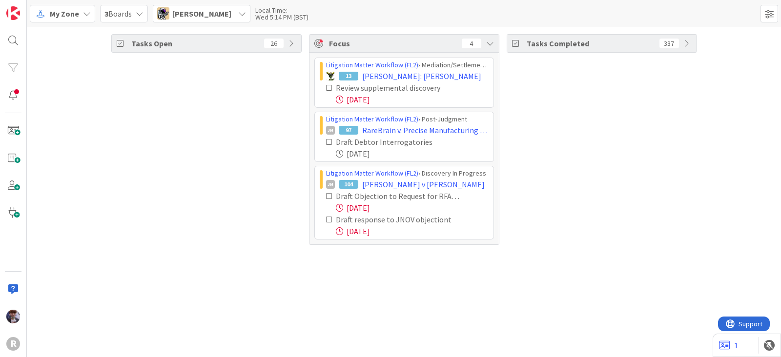
click at [327, 89] on icon at bounding box center [329, 87] width 7 height 7
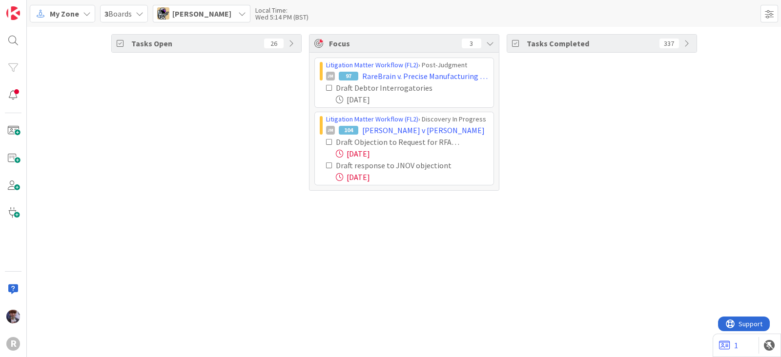
click at [328, 142] on icon at bounding box center [329, 142] width 7 height 7
click at [118, 203] on div "Tasks Open 26 Focus 2 Litigation Matter Workflow (FL2) › Post-Judgment JM 97 Ra…" at bounding box center [404, 192] width 754 height 330
click at [207, 22] on div "My Zone 3 Boards [PERSON_NAME] Unassigned [PERSON_NAME] [EMAIL_ADDRESS][DOMAIN_…" at bounding box center [404, 13] width 754 height 27
click at [209, 18] on span "[PERSON_NAME]" at bounding box center [201, 14] width 59 height 12
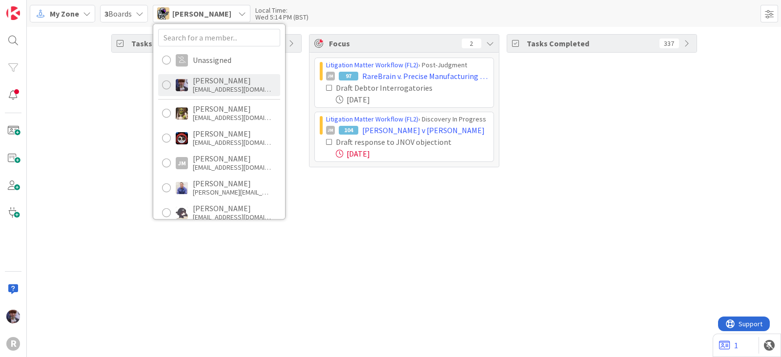
click at [223, 87] on div "[EMAIL_ADDRESS][DOMAIN_NAME]" at bounding box center [232, 89] width 78 height 9
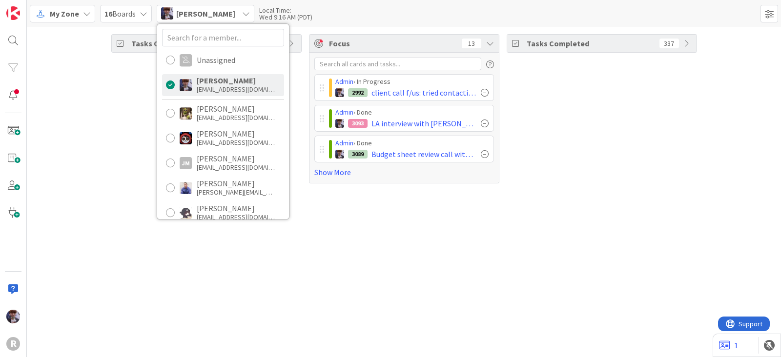
click at [123, 148] on div "Tasks Open 39" at bounding box center [206, 108] width 190 height 149
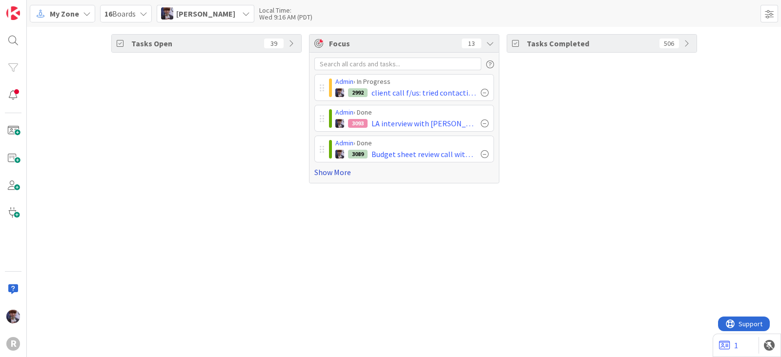
click at [331, 170] on link "Show More" at bounding box center [404, 172] width 180 height 12
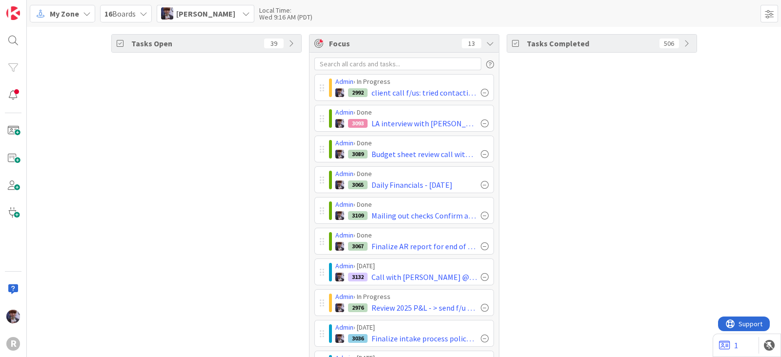
click at [225, 13] on span "[PERSON_NAME]" at bounding box center [205, 14] width 59 height 12
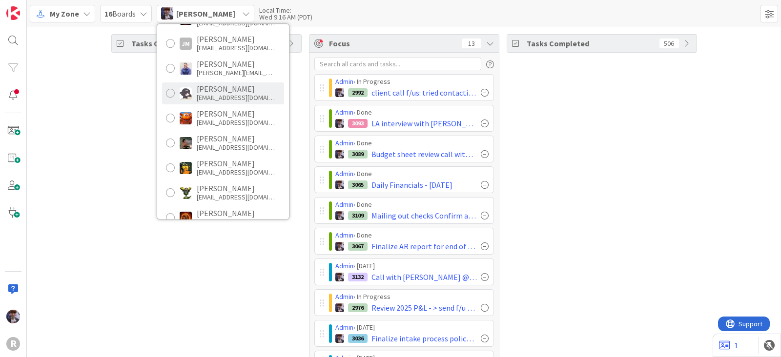
click at [223, 94] on div "[EMAIL_ADDRESS][DOMAIN_NAME]" at bounding box center [236, 97] width 78 height 9
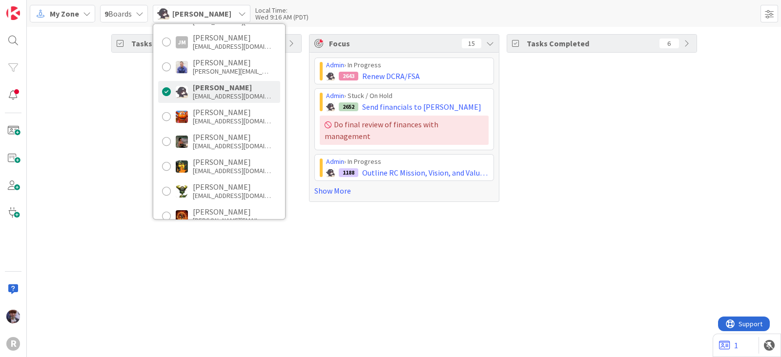
scroll to position [121, 0]
click at [328, 185] on link "Show More" at bounding box center [404, 191] width 180 height 12
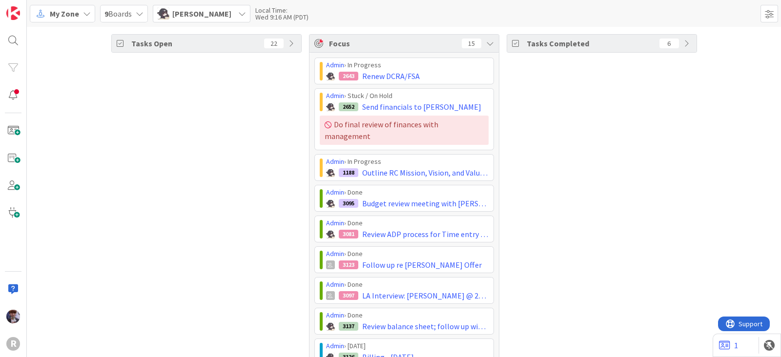
click at [553, 201] on div "Tasks Completed 6" at bounding box center [601, 302] width 190 height 537
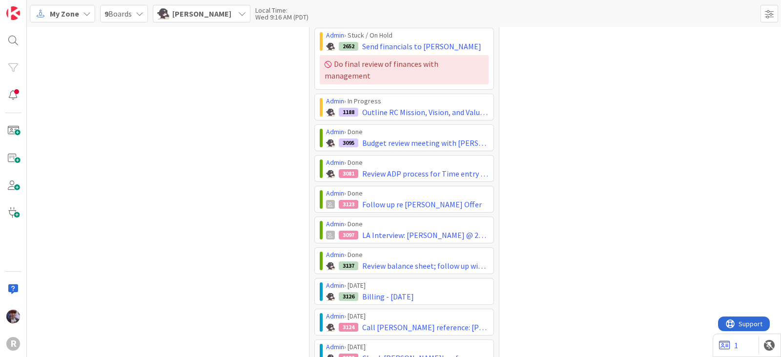
scroll to position [60, 0]
click at [555, 220] on div "Tasks Completed 6" at bounding box center [601, 242] width 190 height 537
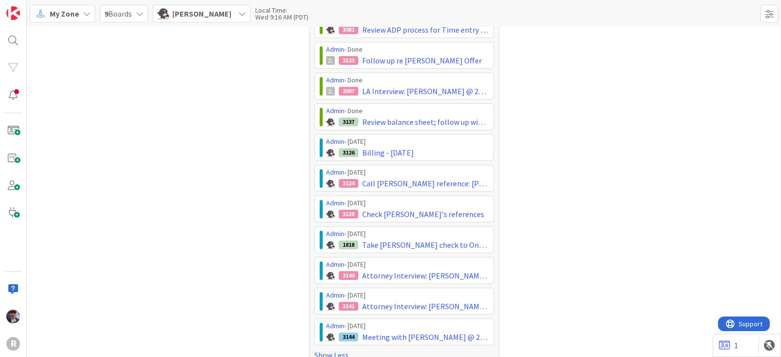
scroll to position [206, 0]
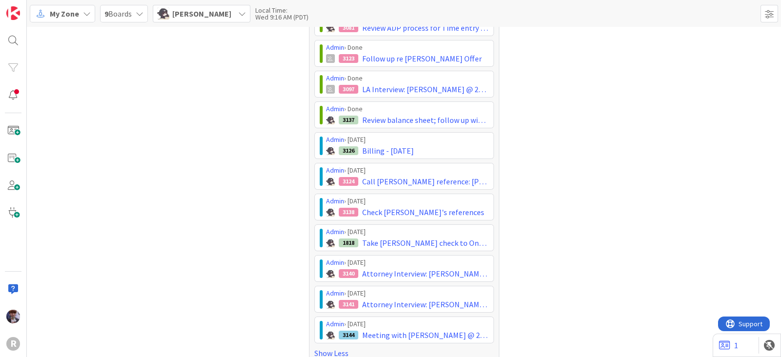
click at [587, 220] on div "Tasks Completed 6" at bounding box center [601, 96] width 190 height 537
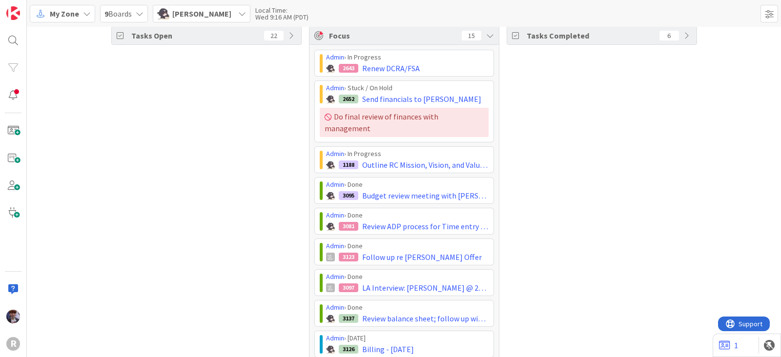
scroll to position [0, 0]
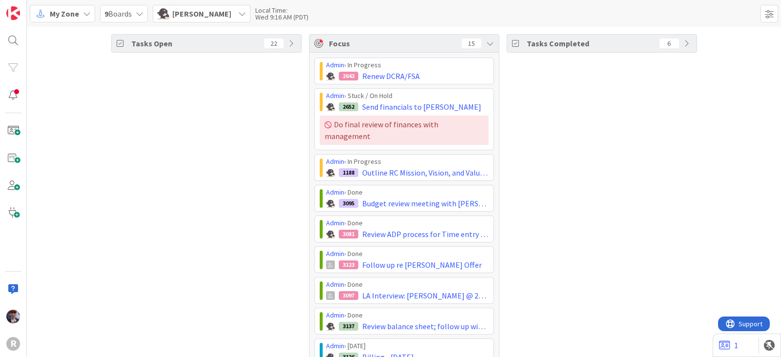
click at [215, 18] on span "[PERSON_NAME]" at bounding box center [201, 14] width 59 height 12
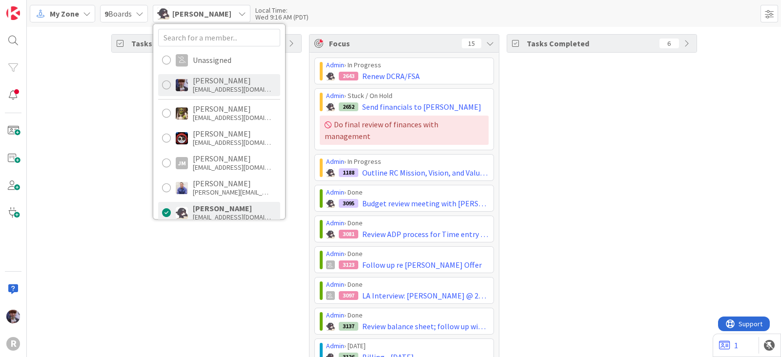
click at [217, 84] on div "[PERSON_NAME]" at bounding box center [232, 80] width 78 height 9
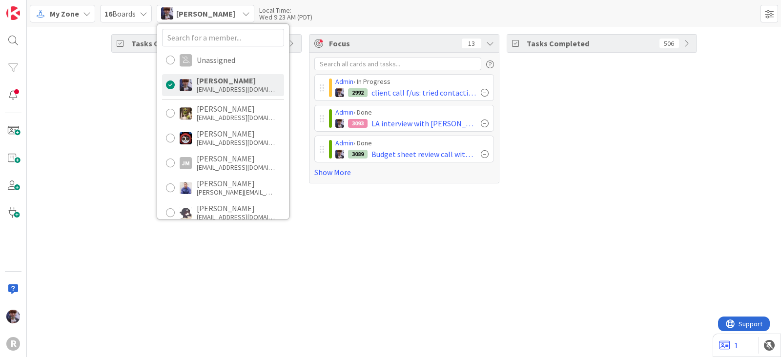
click at [105, 311] on div "Tasks Open 39 Focus 13 Admin › In Progress 2992 client call f/us: tried contact…" at bounding box center [404, 192] width 754 height 330
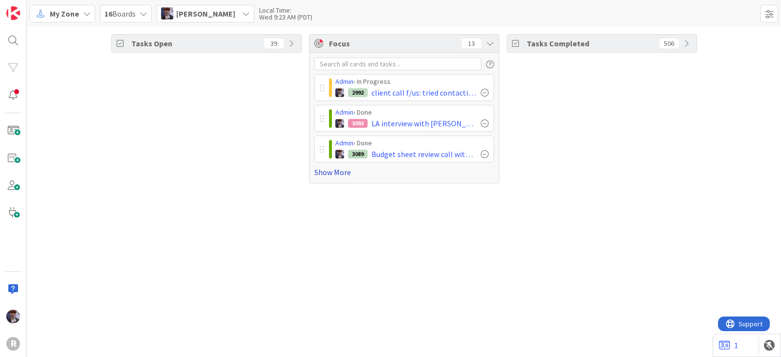
click at [326, 173] on link "Show More" at bounding box center [404, 172] width 180 height 12
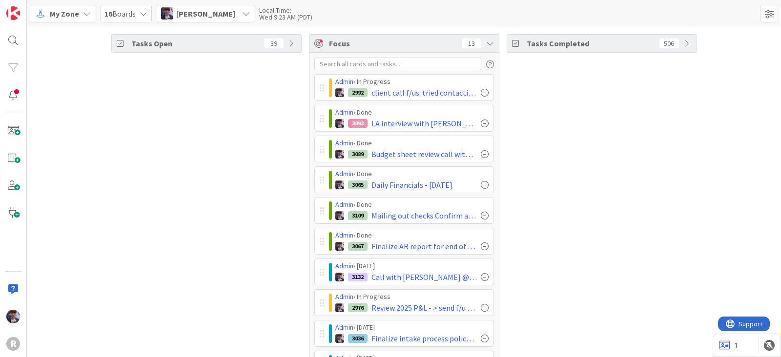
click at [274, 193] on div "Tasks Open 39" at bounding box center [206, 262] width 190 height 457
click at [601, 159] on div "Tasks Completed 506" at bounding box center [601, 262] width 190 height 457
click at [562, 140] on div "Tasks Completed 506" at bounding box center [601, 262] width 190 height 457
click at [483, 122] on div at bounding box center [485, 124] width 8 height 8
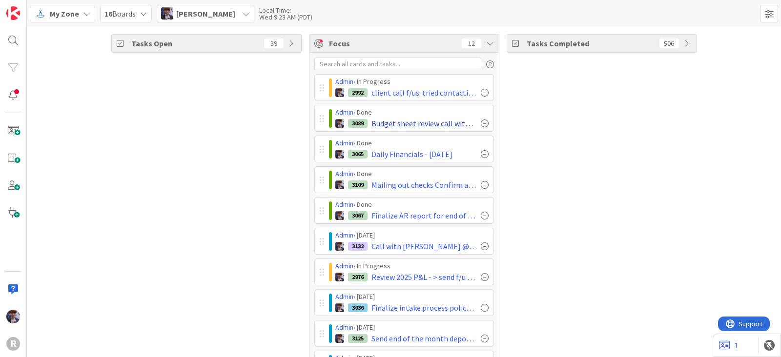
click at [481, 123] on div at bounding box center [485, 124] width 8 height 8
click at [481, 121] on div at bounding box center [485, 124] width 8 height 8
click at [482, 123] on div at bounding box center [485, 124] width 8 height 8
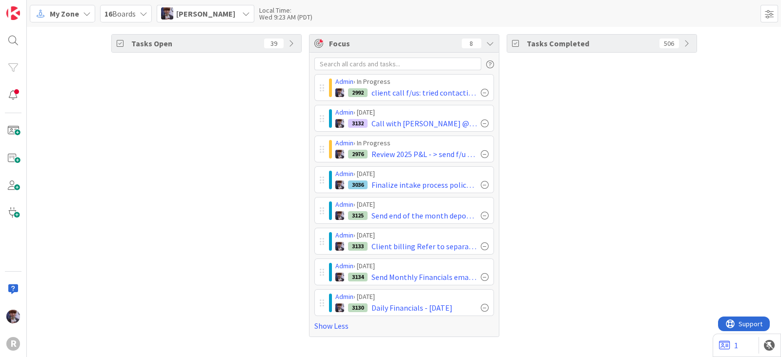
click at [298, 47] on div "Tasks Open 39" at bounding box center [206, 44] width 189 height 18
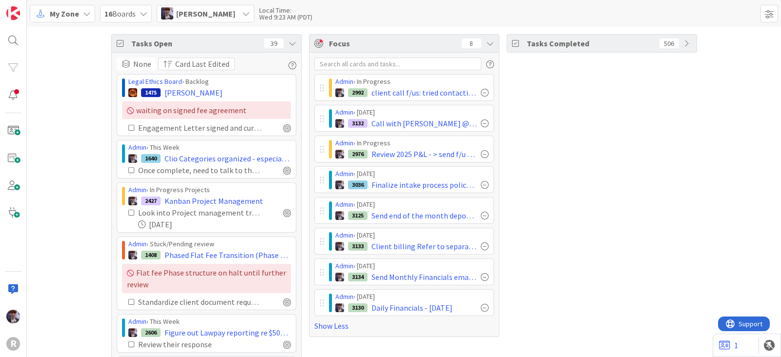
click at [288, 42] on icon at bounding box center [292, 44] width 8 height 8
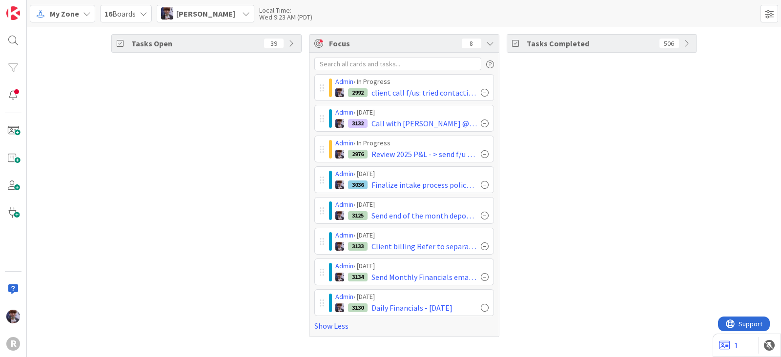
click at [530, 262] on div "Tasks Completed 506" at bounding box center [601, 185] width 190 height 303
click at [551, 201] on div "Tasks Completed 506" at bounding box center [601, 185] width 190 height 303
click at [227, 179] on div "Tasks Open 39" at bounding box center [206, 185] width 190 height 303
click at [184, 228] on div "Tasks Open 39" at bounding box center [206, 185] width 190 height 303
